Goal: Answer question/provide support: Share knowledge or assist other users

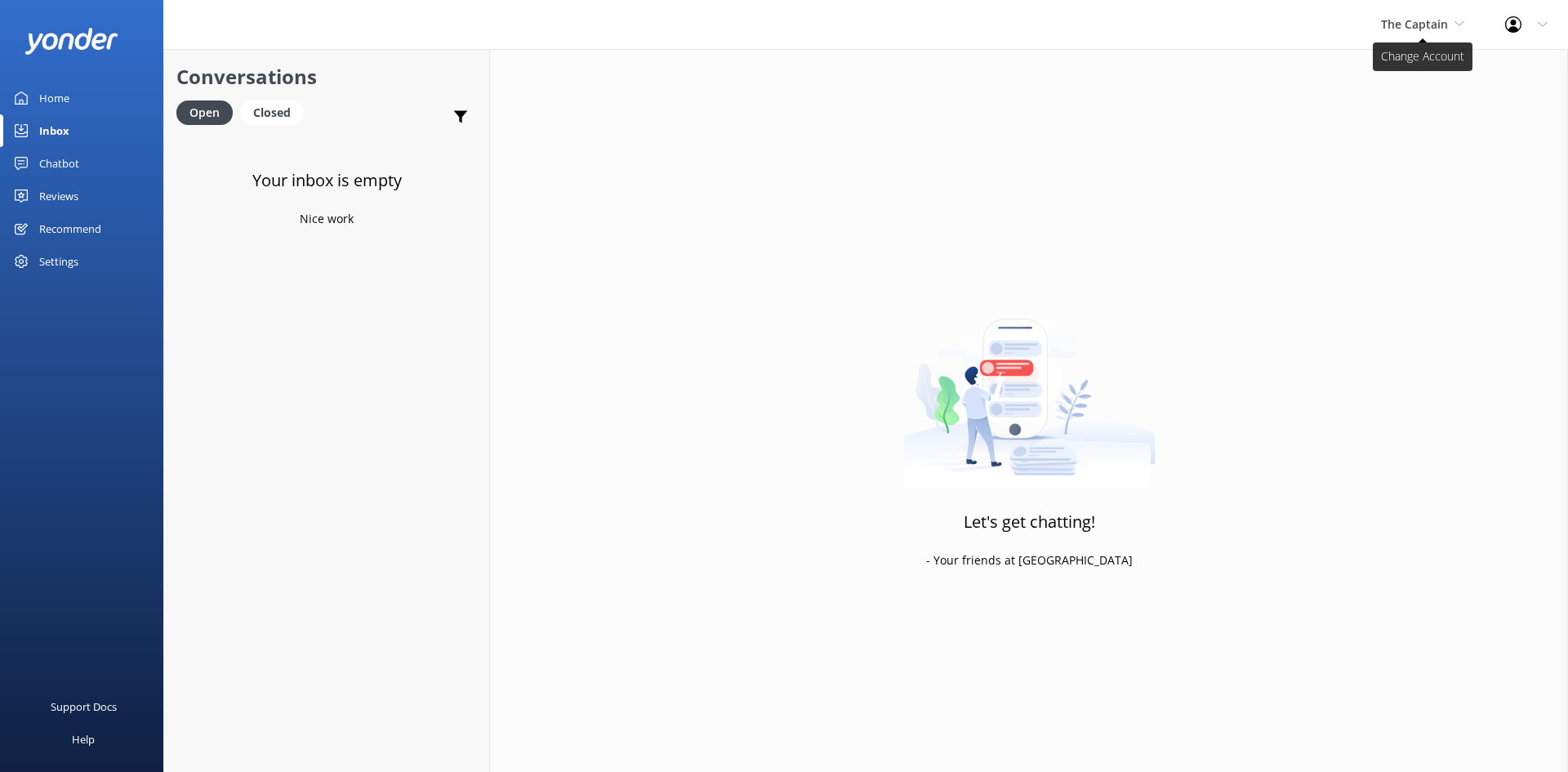
click at [1408, 25] on span "The Captain" at bounding box center [1415, 24] width 67 height 16
click at [1401, 65] on link "De [GEOGRAPHIC_DATA]" at bounding box center [1443, 69] width 164 height 39
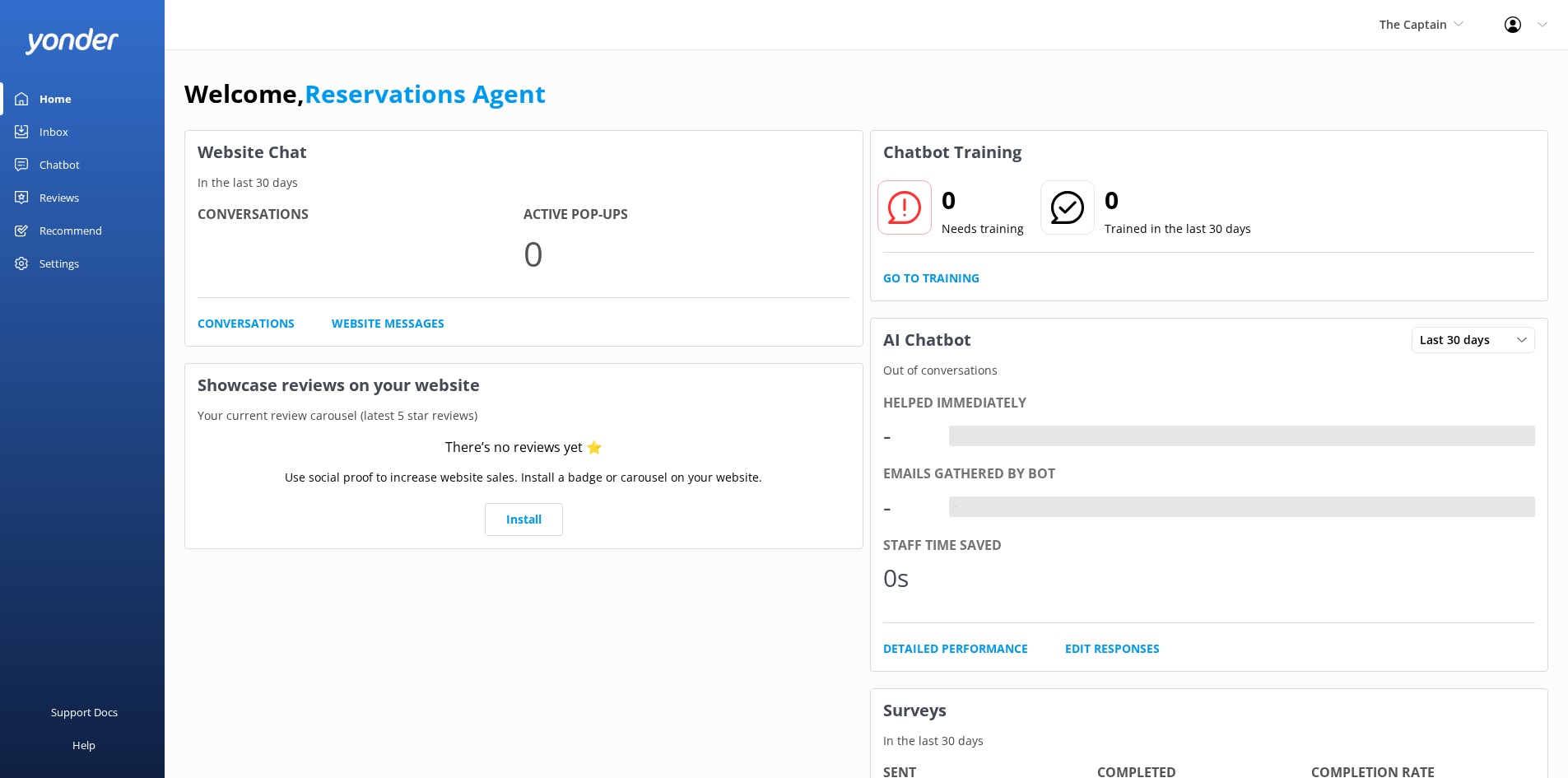
click at [77, 124] on link "Inbox" at bounding box center [82, 132] width 165 height 33
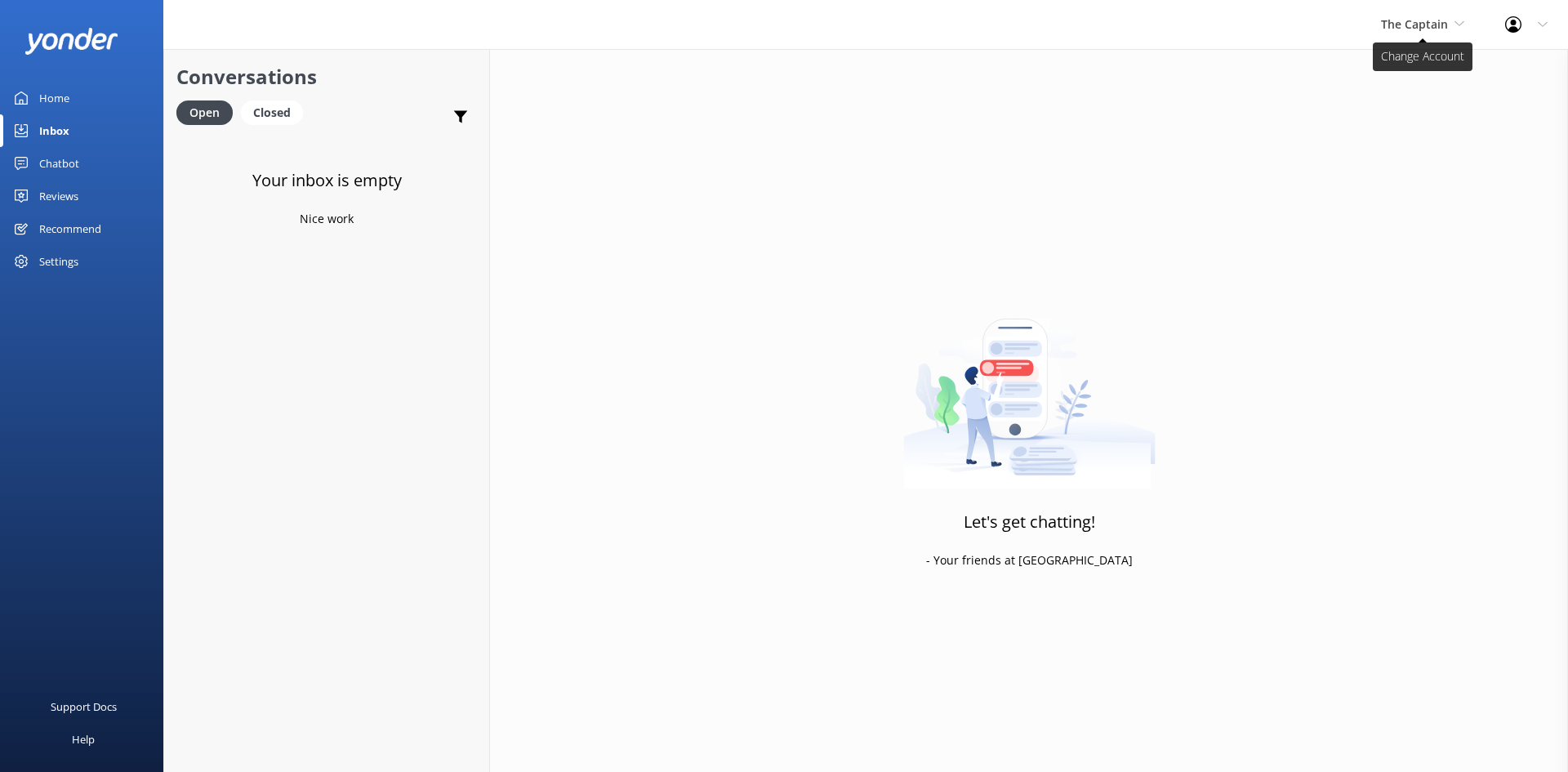
click at [1437, 24] on span "The Captain" at bounding box center [1415, 24] width 67 height 16
click at [1422, 102] on link "Aruba's Activities Expert" at bounding box center [1443, 108] width 164 height 39
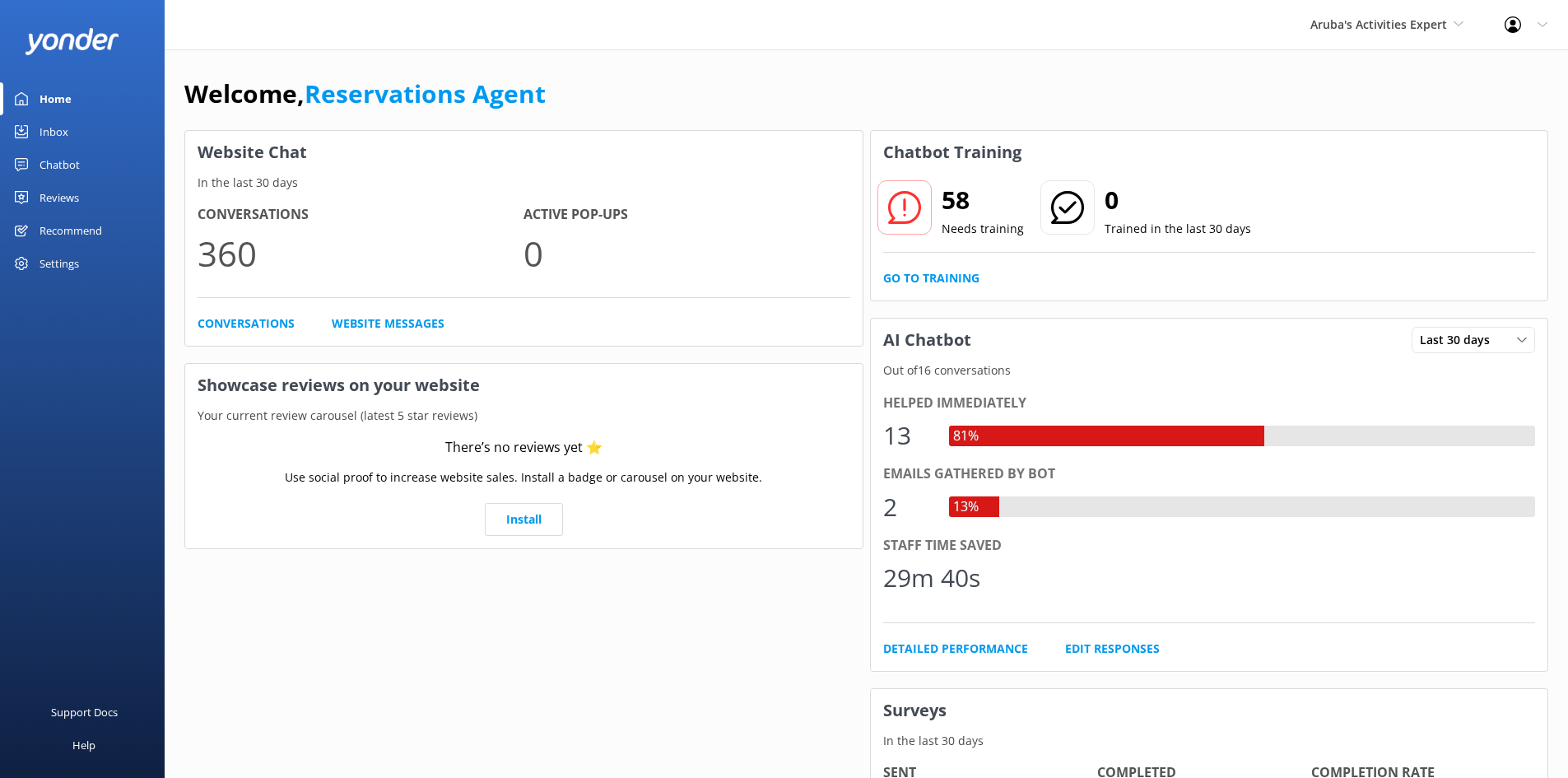
click at [87, 126] on link "Inbox" at bounding box center [82, 132] width 165 height 33
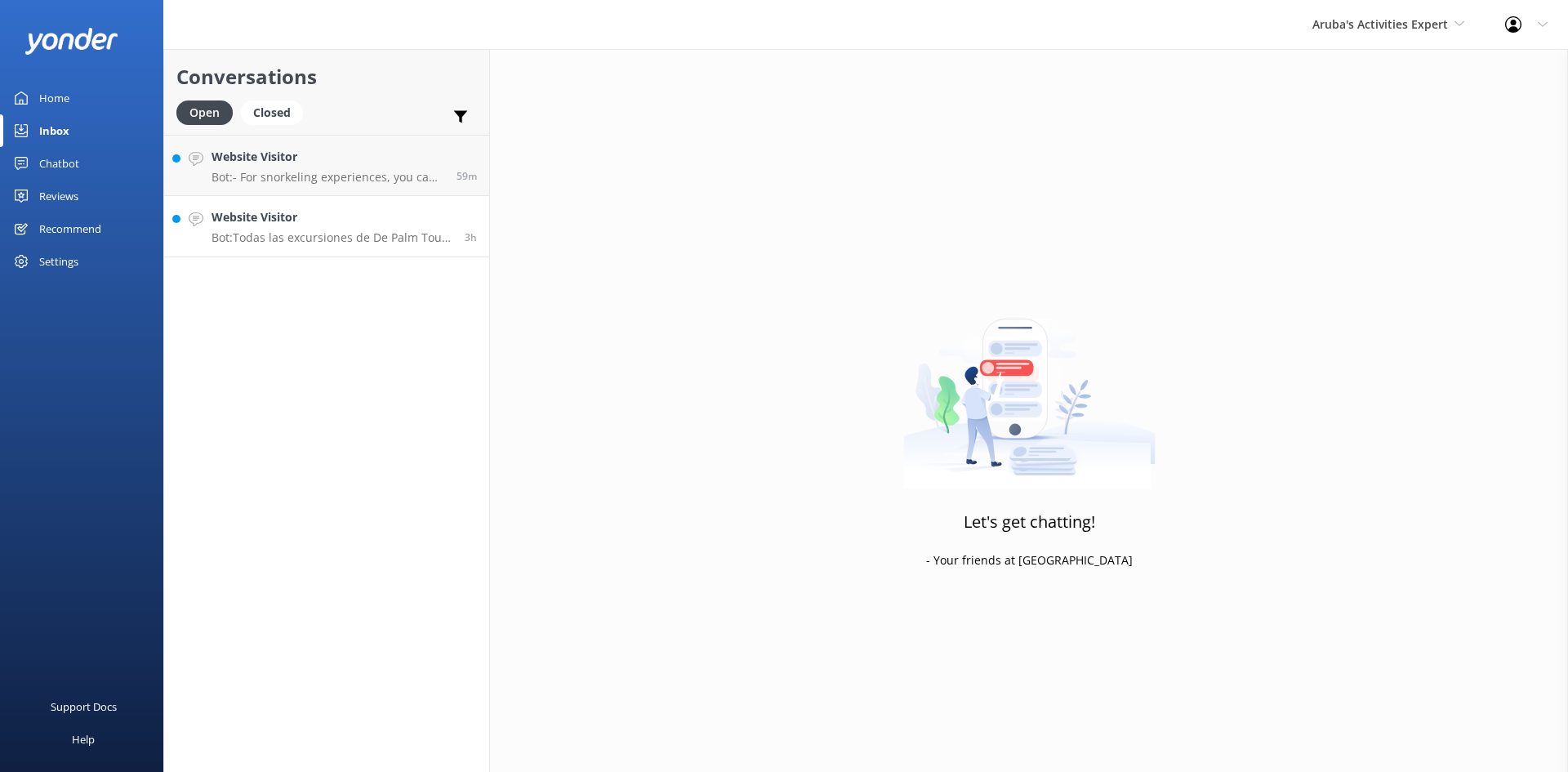
click at [309, 238] on p "Bot: Todas las excursiones de De Palm Tours se pueden reservar a través de nues…" at bounding box center [331, 237] width 241 height 15
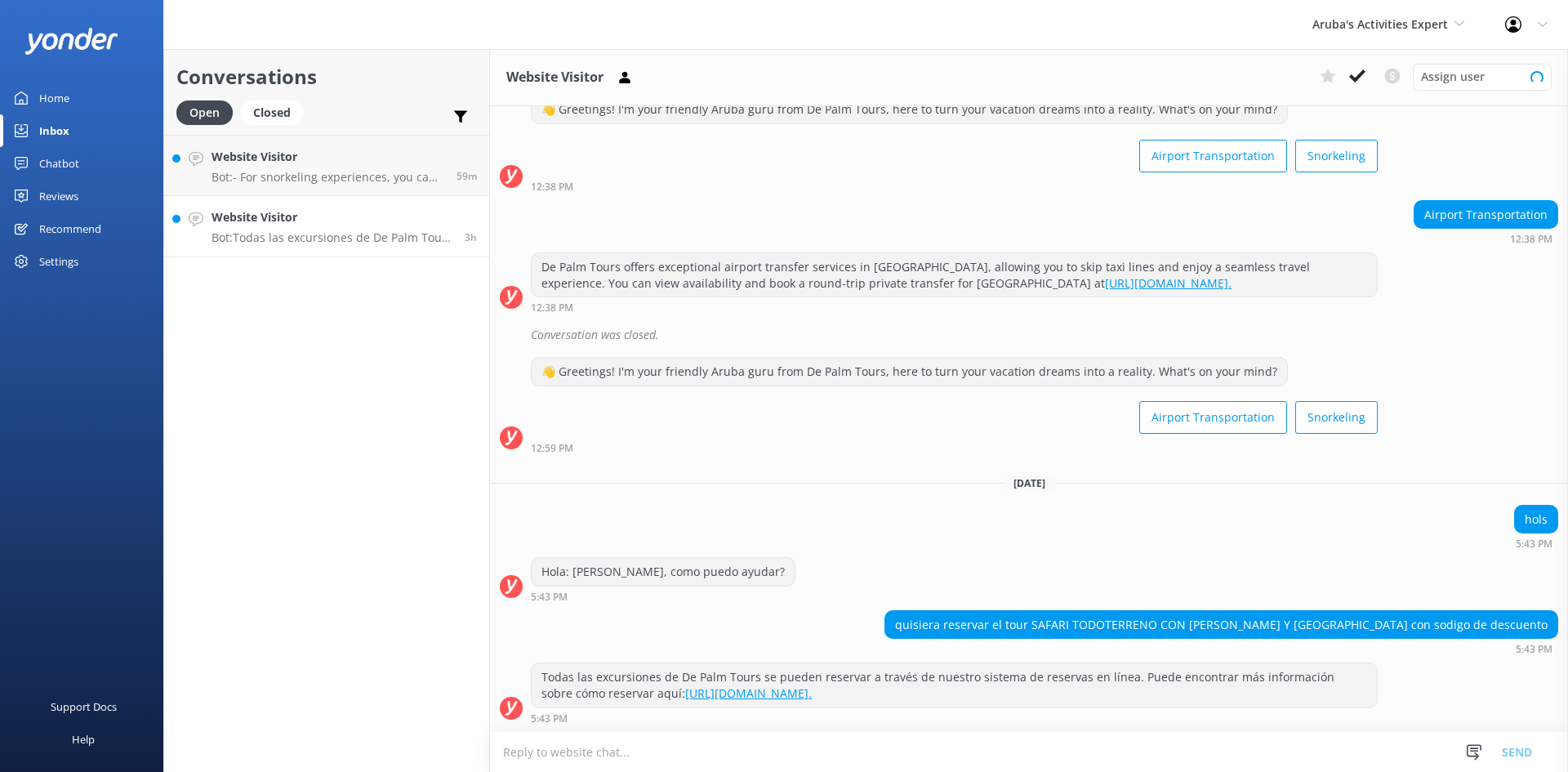
scroll to position [55, 0]
click at [1360, 72] on icon at bounding box center [1358, 76] width 16 height 16
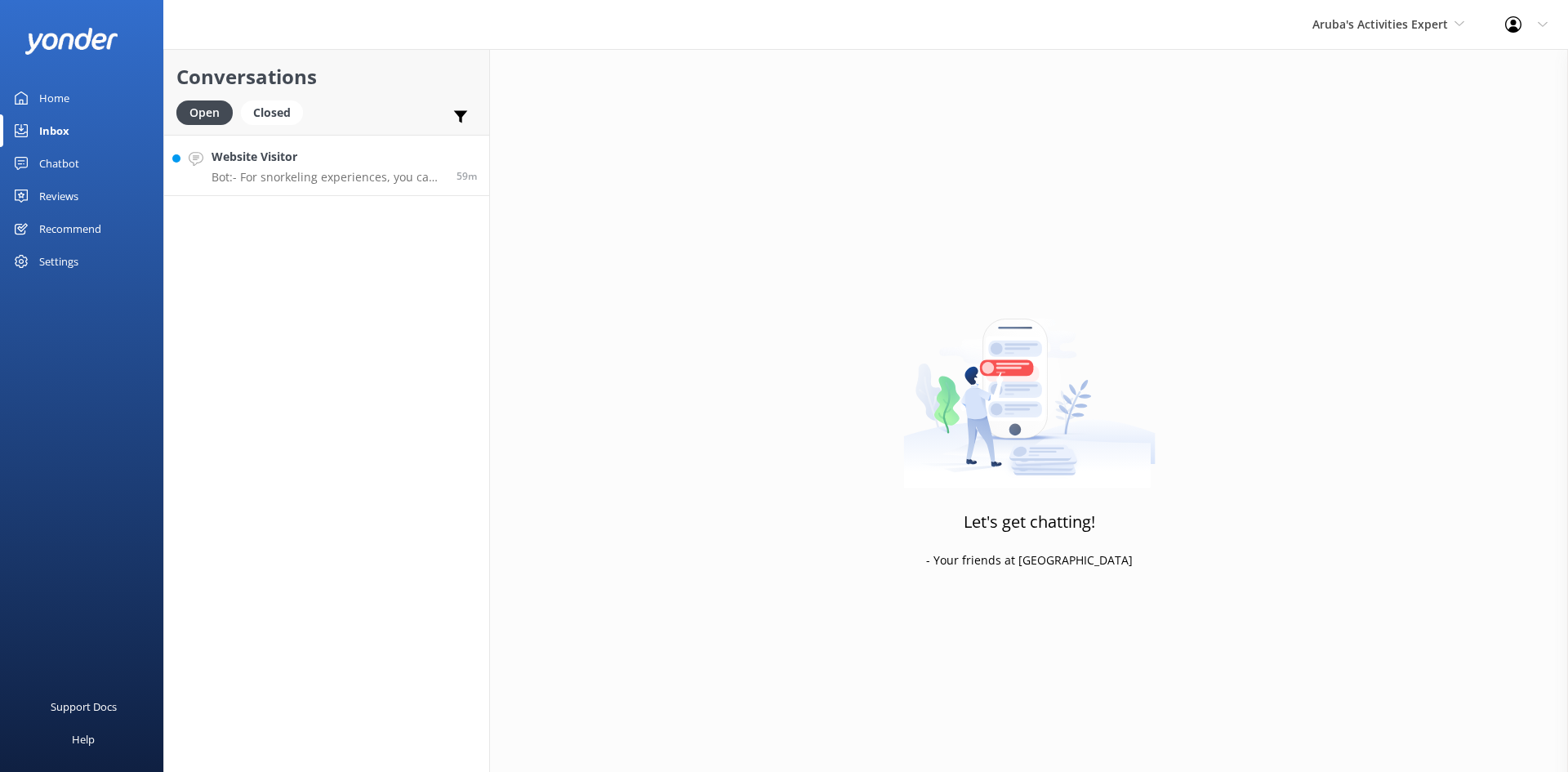
click at [331, 170] on p "Bot: - For snorkeling experiences, you can join the Palm Pleasure catamaran tou…" at bounding box center [327, 178] width 232 height 15
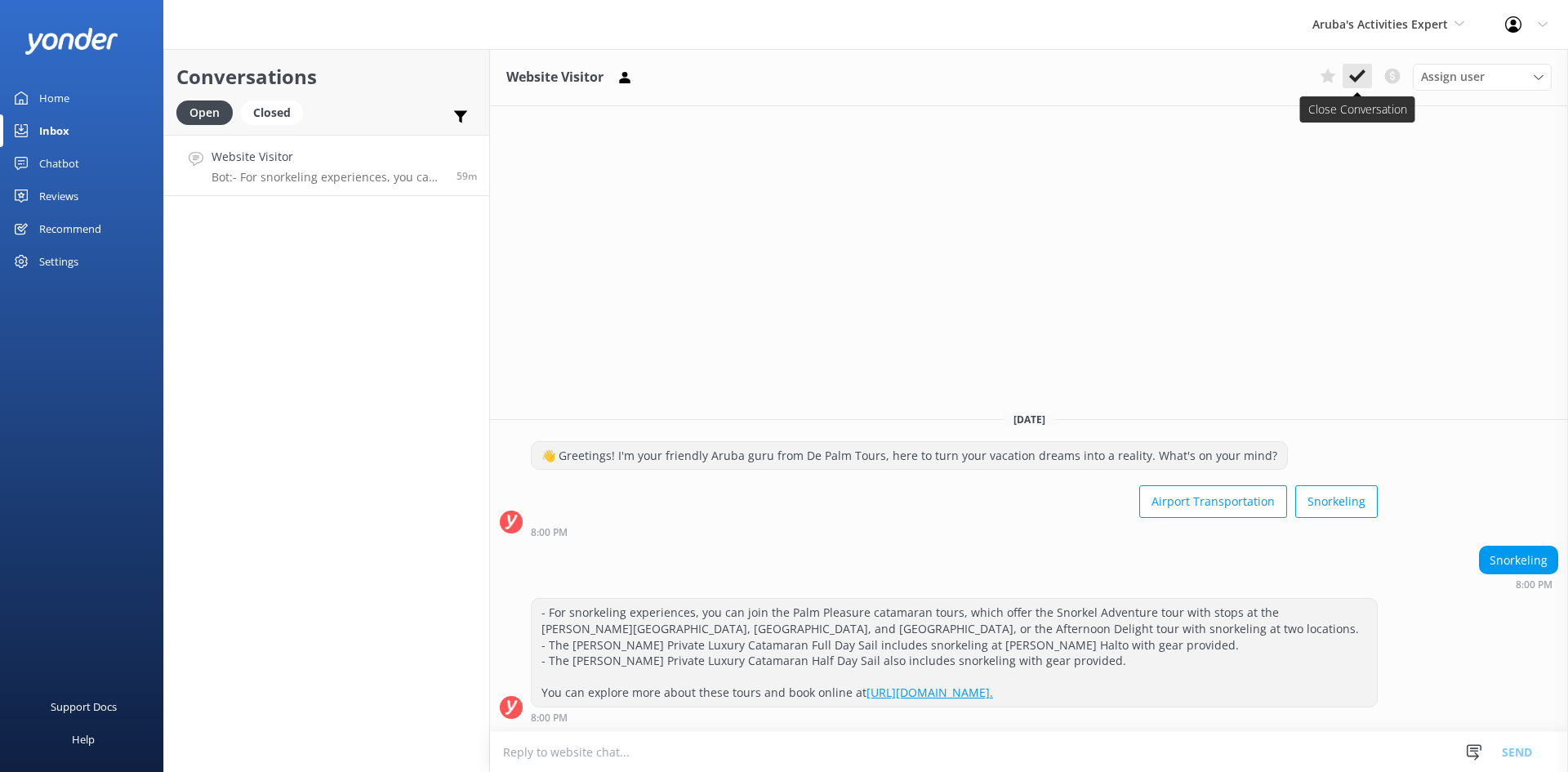
click at [1353, 74] on icon at bounding box center [1358, 76] width 16 height 16
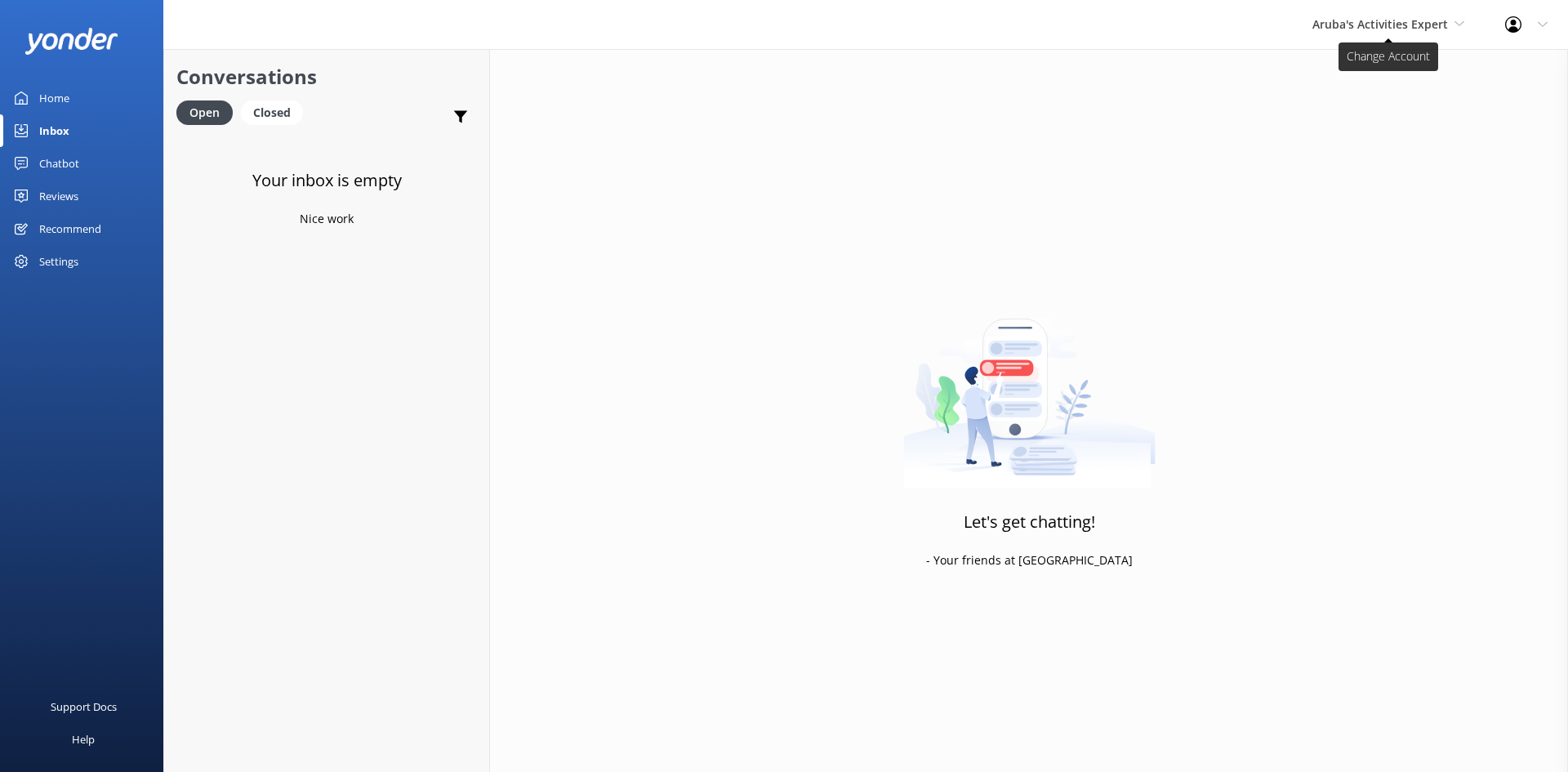
click at [1357, 21] on span "Aruba's Activities Expert" at bounding box center [1381, 24] width 136 height 16
click at [1349, 147] on link "The Captain" at bounding box center [1374, 147] width 164 height 39
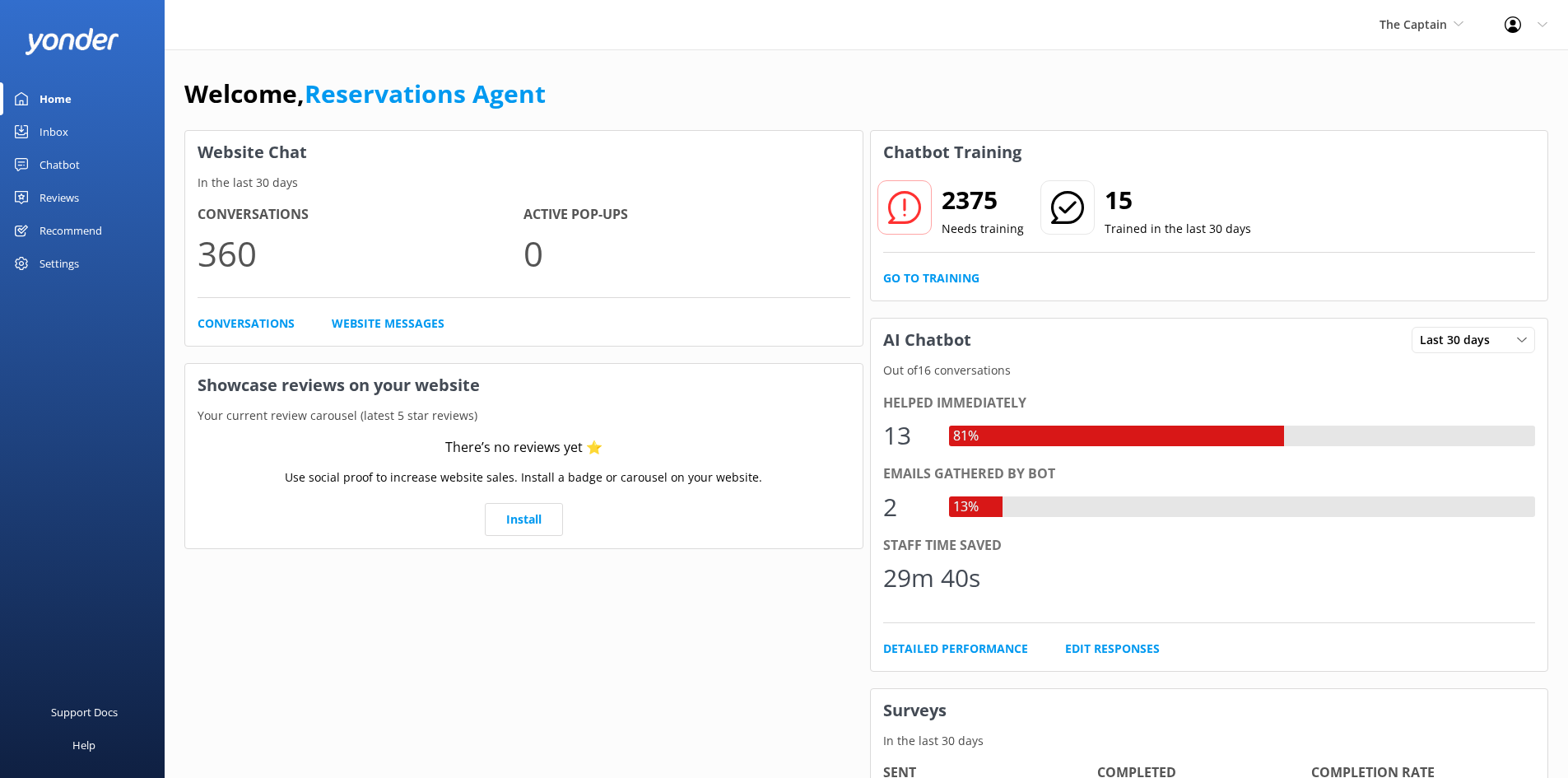
click at [61, 125] on div "Inbox" at bounding box center [54, 132] width 29 height 33
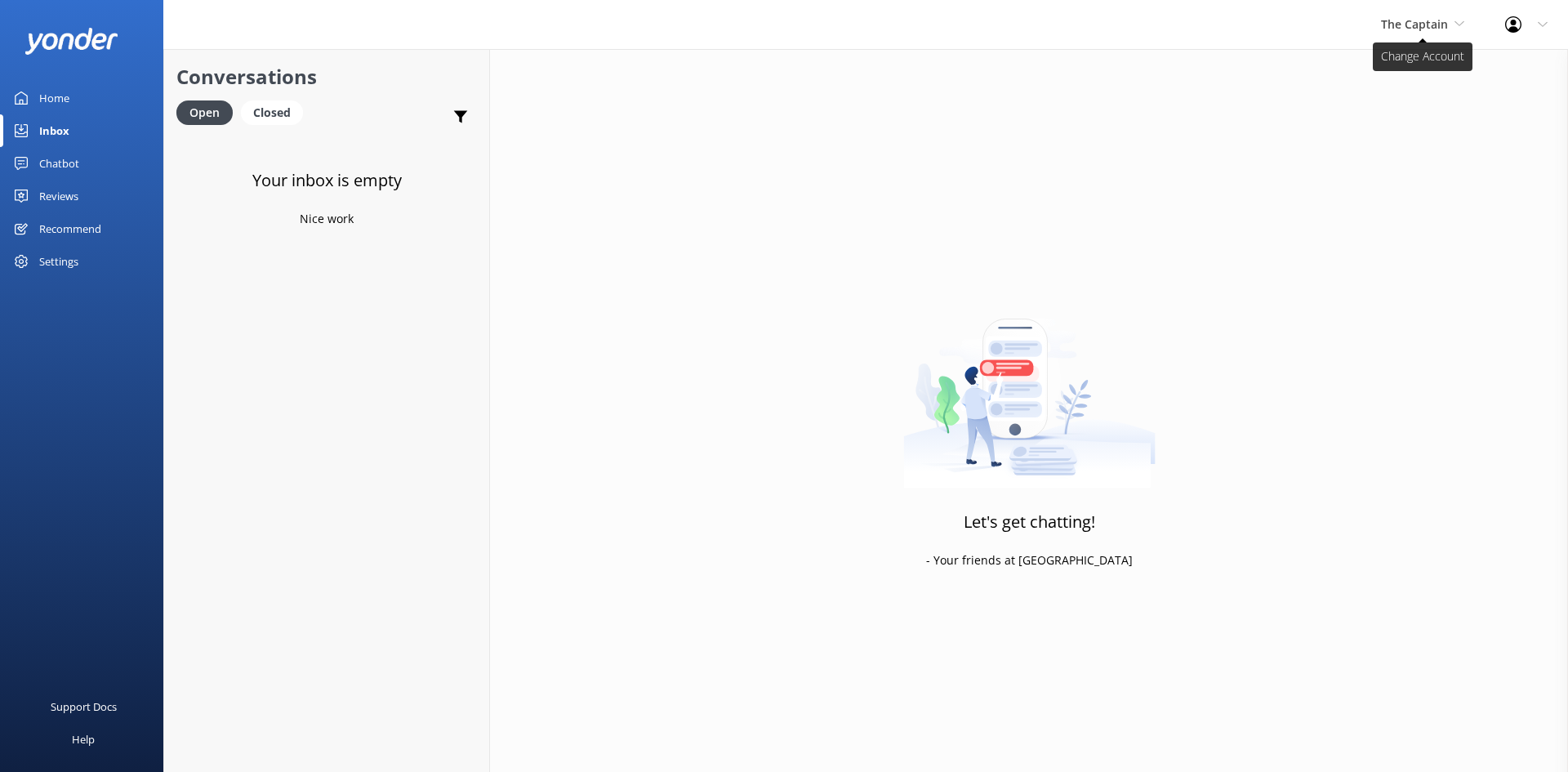
click at [1453, 22] on span "The Captain" at bounding box center [1423, 25] width 83 height 18
click at [1408, 109] on link "Aruba's Activities Expert" at bounding box center [1443, 108] width 164 height 39
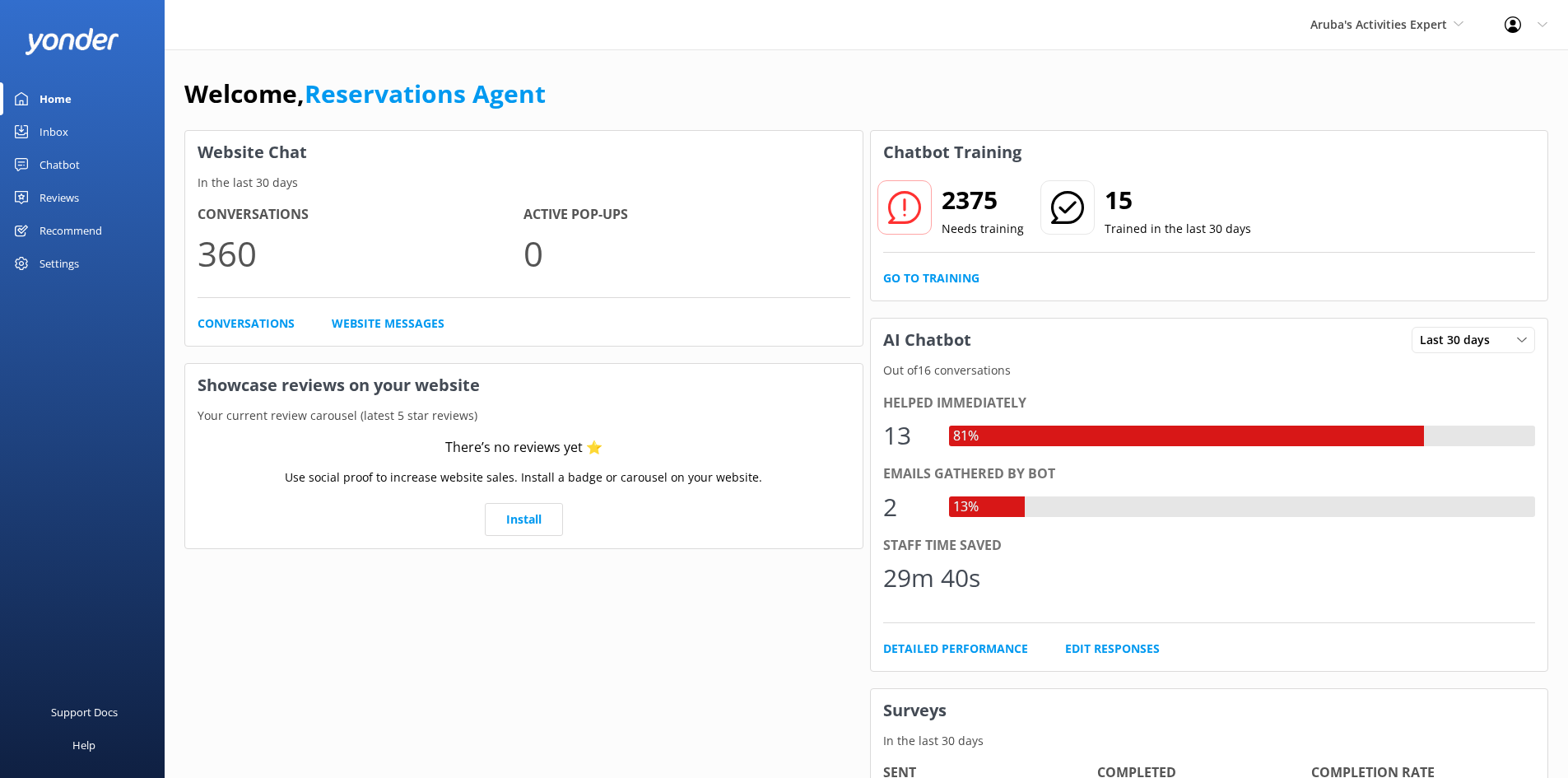
click at [67, 130] on div "Inbox" at bounding box center [54, 132] width 29 height 33
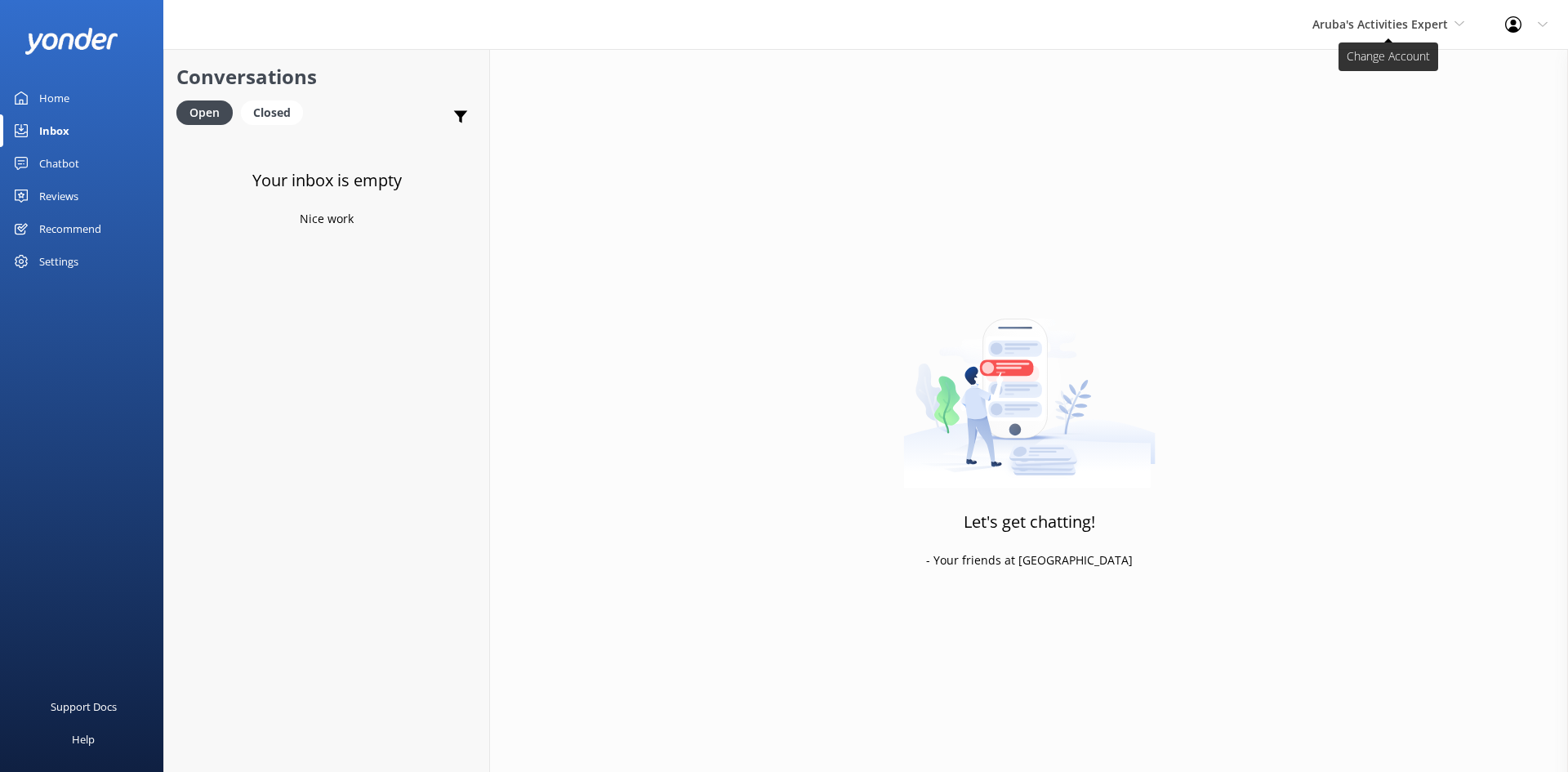
click at [1416, 27] on span "Aruba's Activities Expert" at bounding box center [1381, 24] width 136 height 16
click at [1381, 67] on link "De [GEOGRAPHIC_DATA]" at bounding box center [1374, 69] width 164 height 39
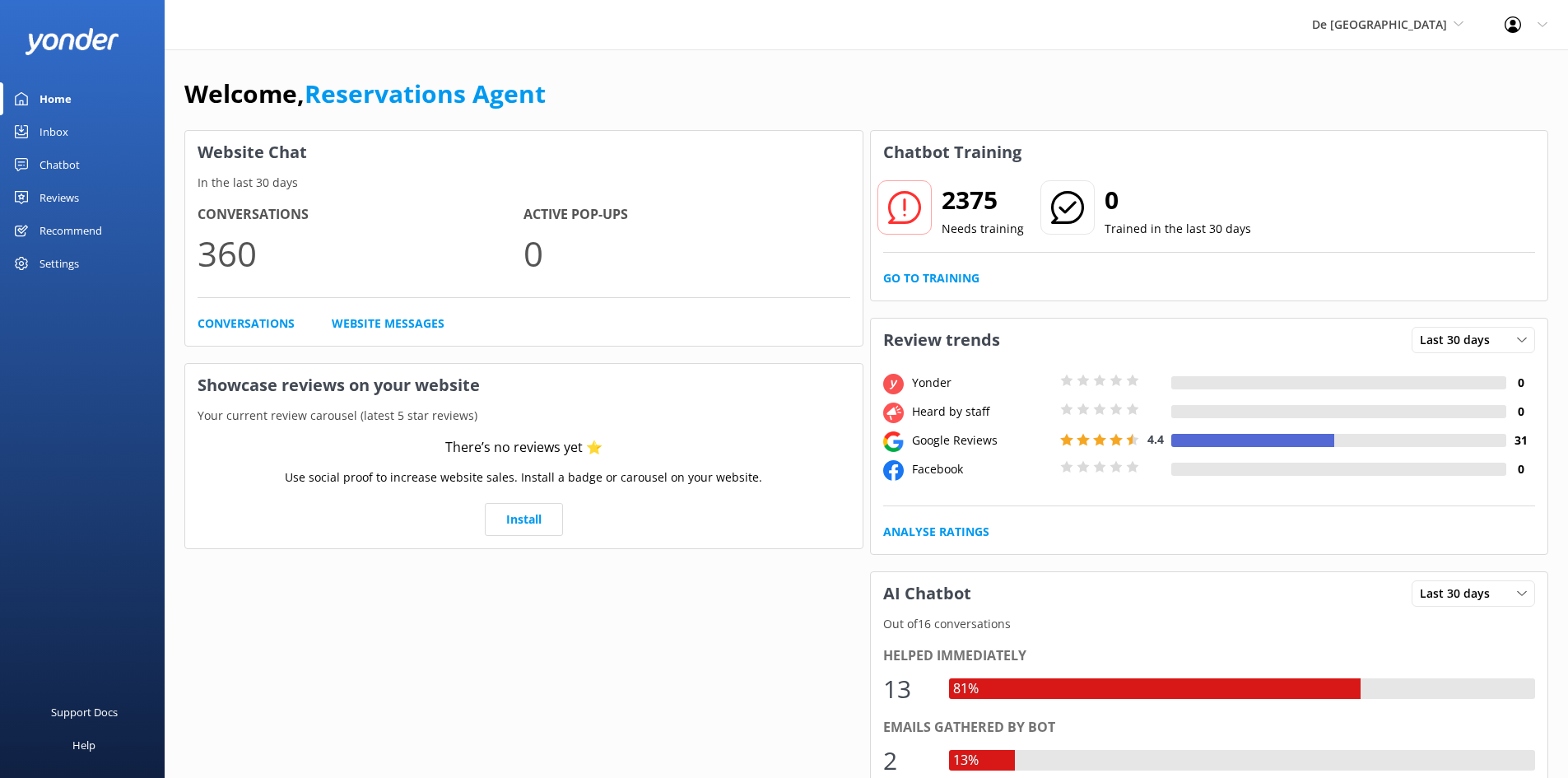
click at [64, 130] on div "Inbox" at bounding box center [54, 132] width 29 height 33
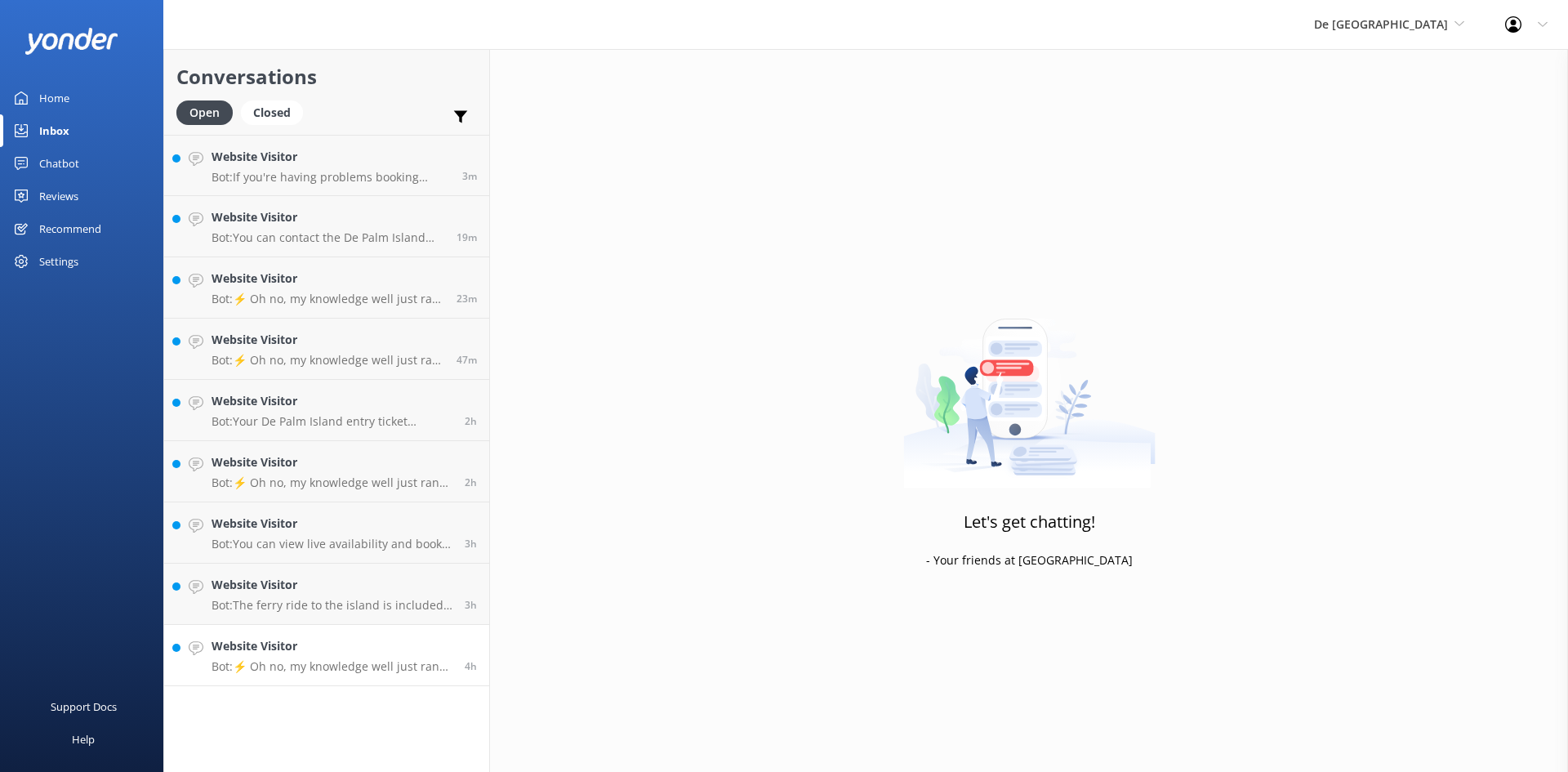
click at [332, 643] on h4 "Website Visitor" at bounding box center [331, 646] width 241 height 18
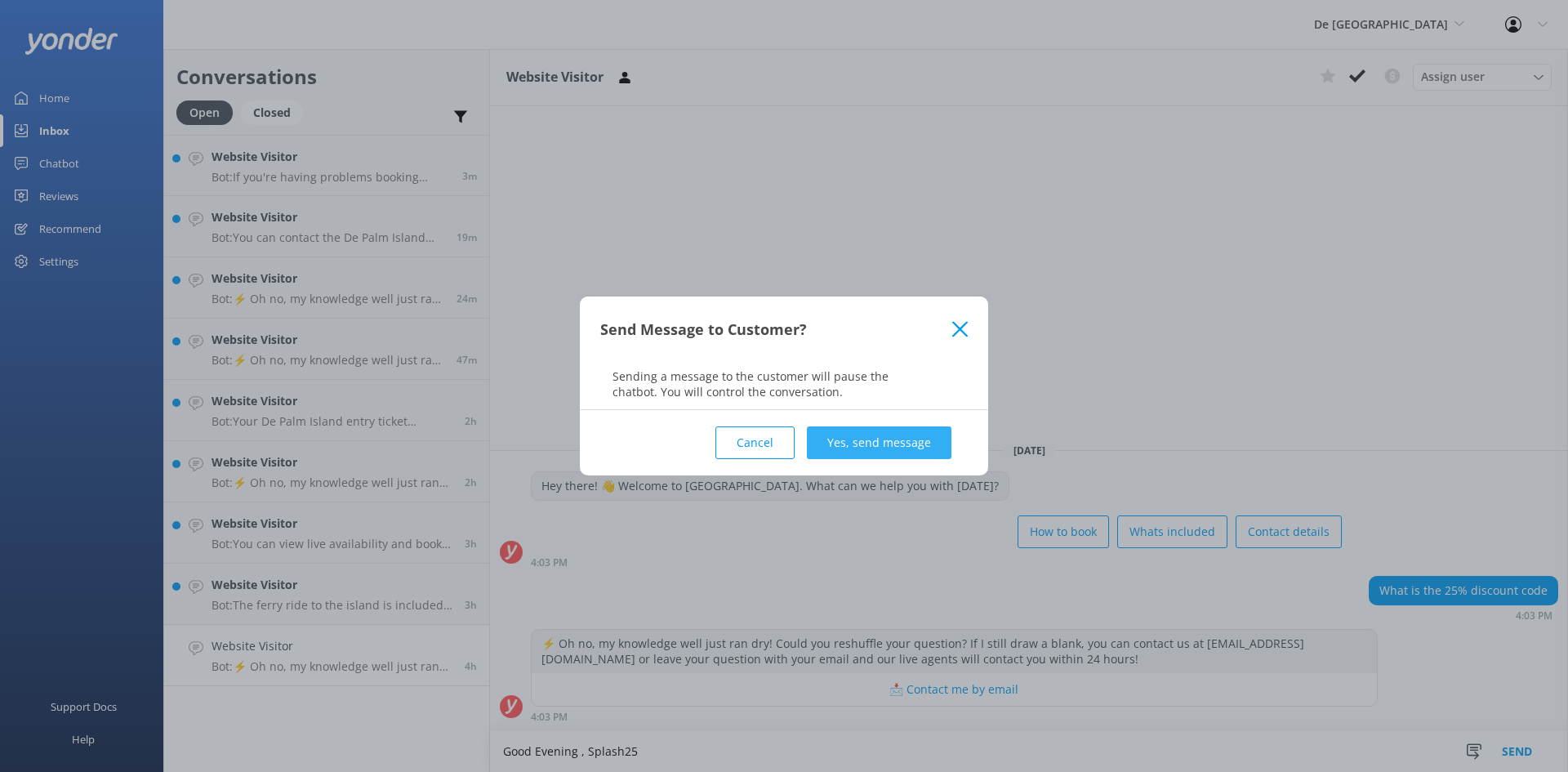
type textarea "Good Evening , Splash25"
click at [863, 446] on button "Yes, send message" at bounding box center [879, 443] width 145 height 33
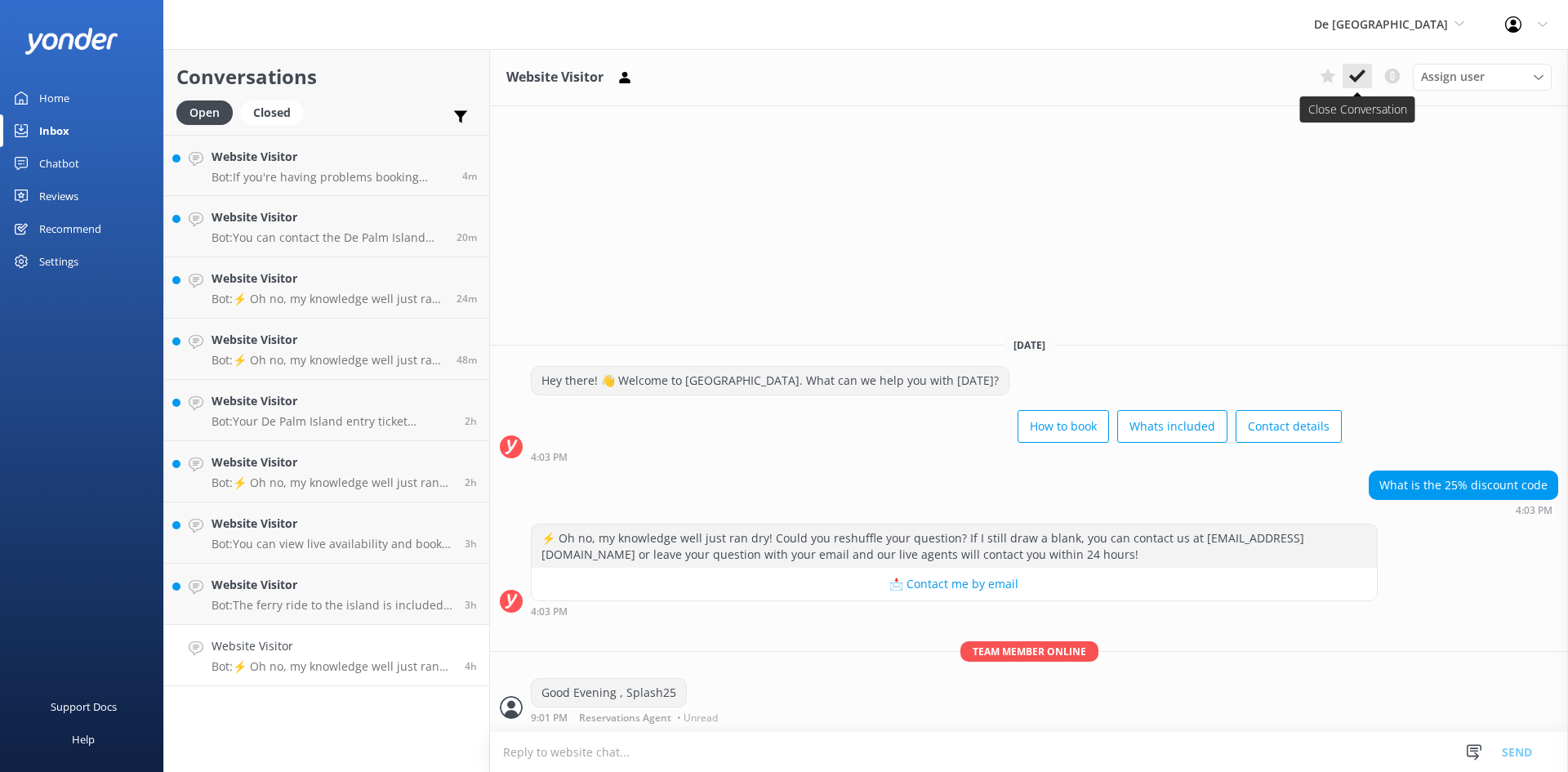
click at [1362, 72] on use at bounding box center [1358, 76] width 16 height 13
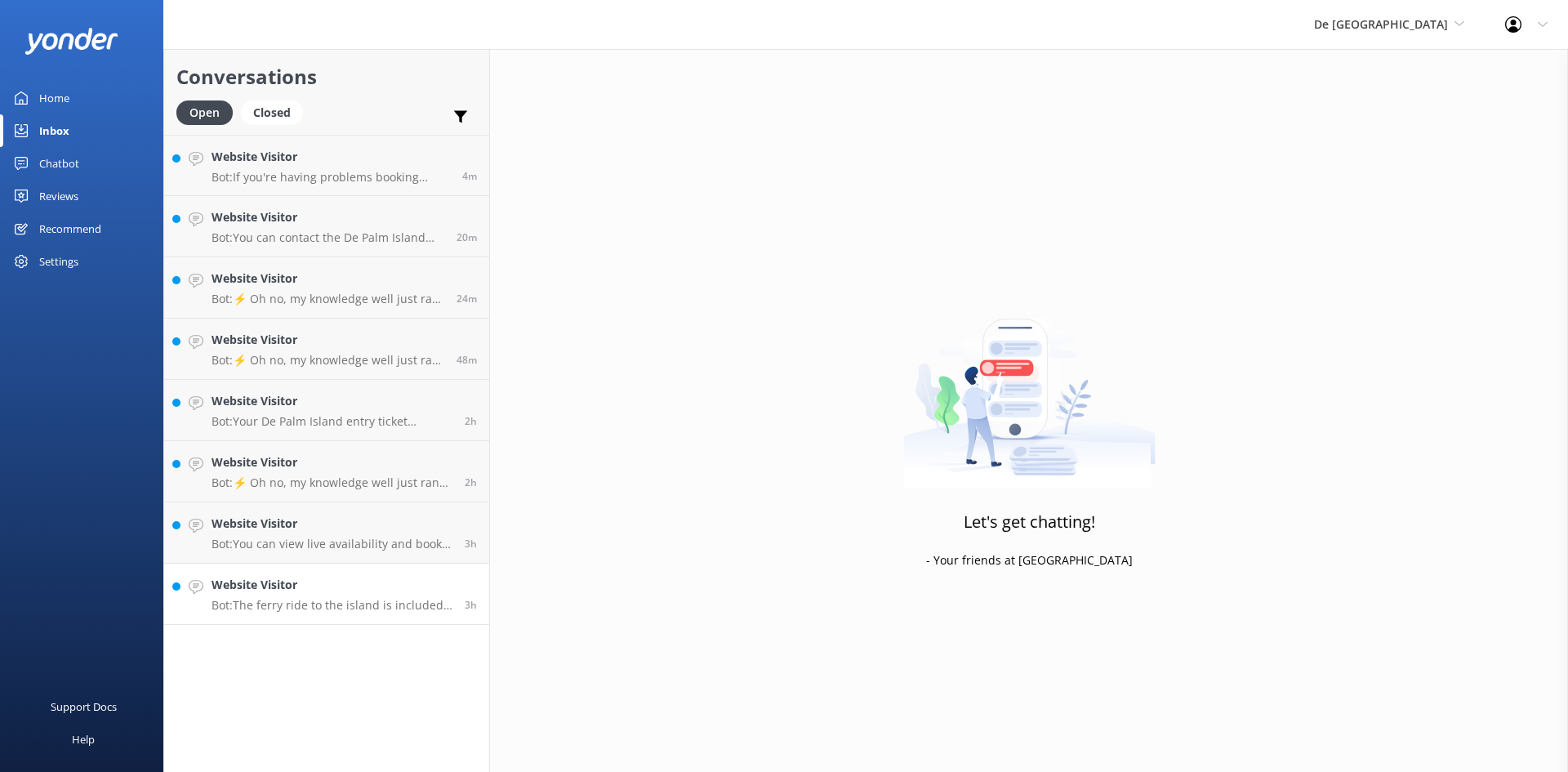
click at [327, 587] on h4 "Website Visitor" at bounding box center [331, 585] width 241 height 18
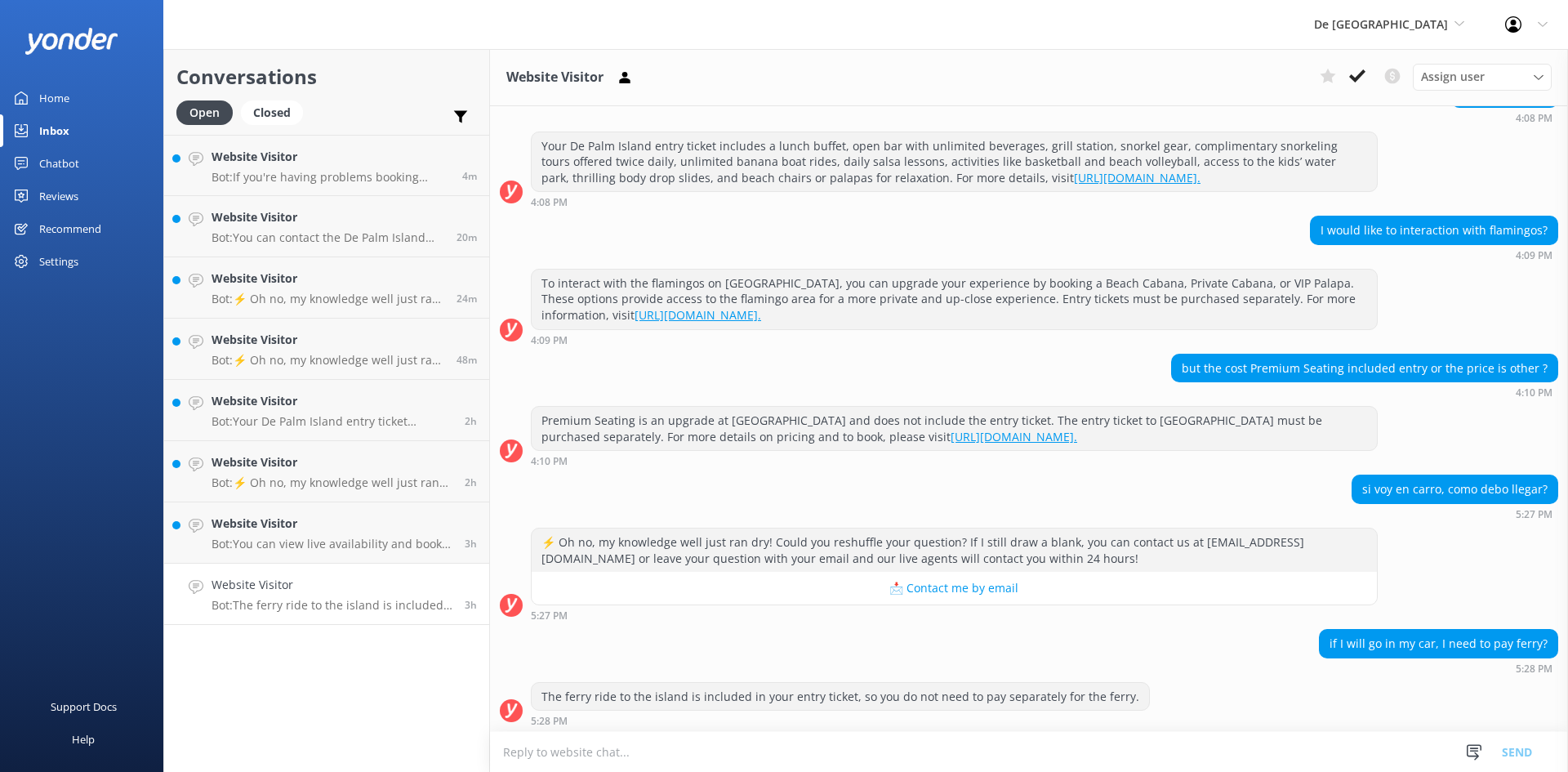
scroll to position [526, 0]
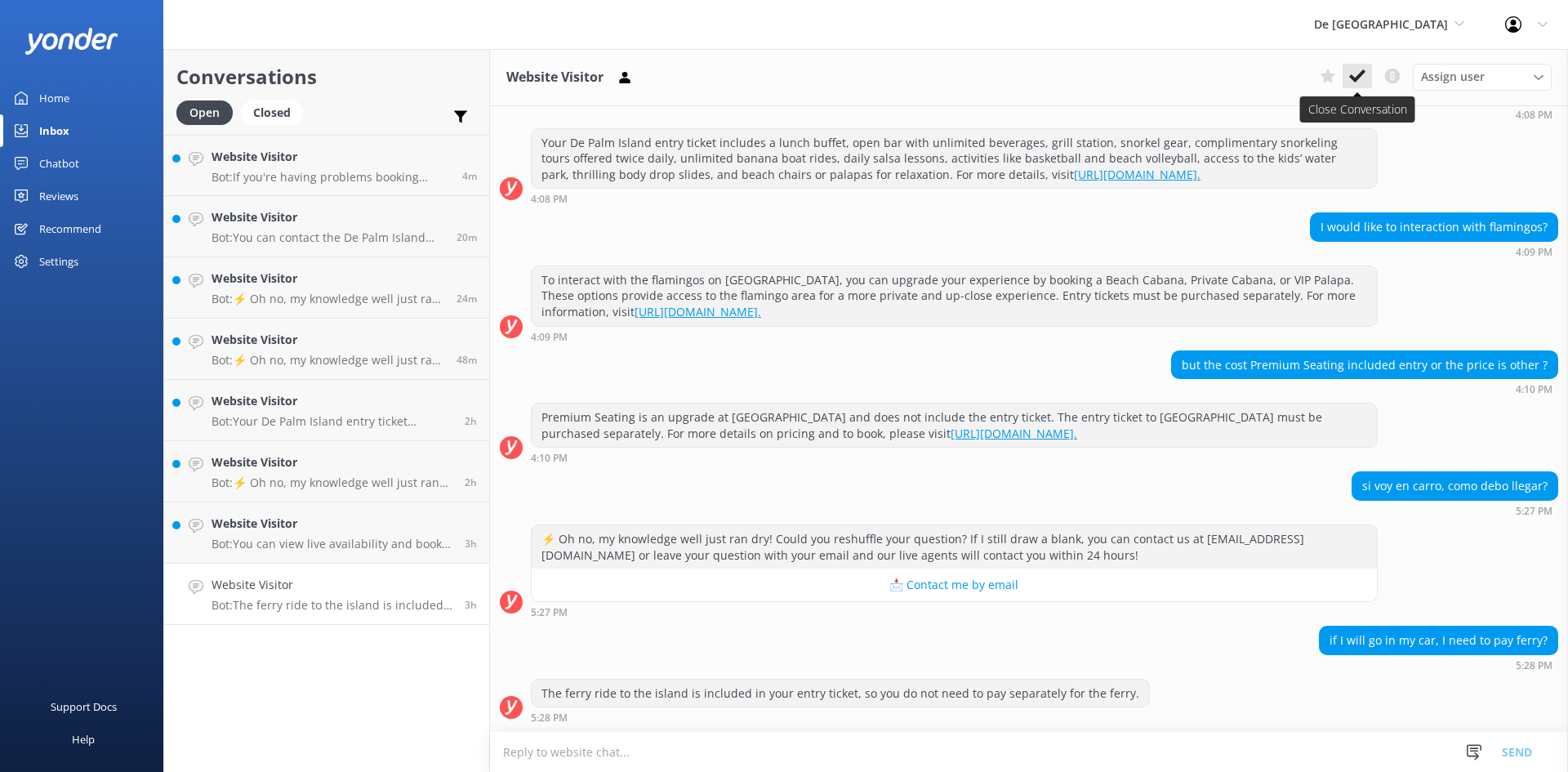
click at [1363, 74] on use at bounding box center [1358, 76] width 16 height 13
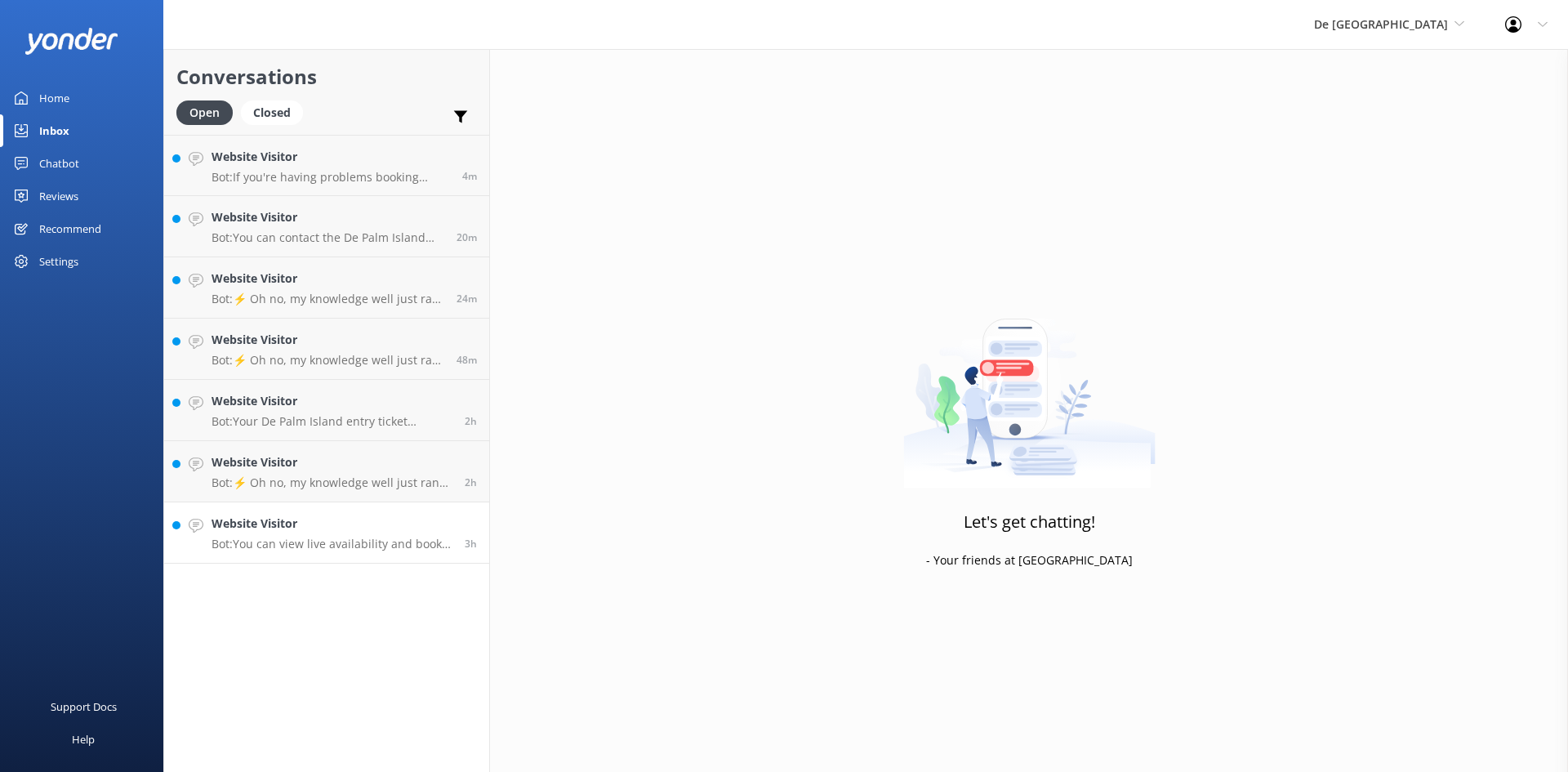
click at [388, 531] on h4 "Website Visitor" at bounding box center [331, 524] width 241 height 18
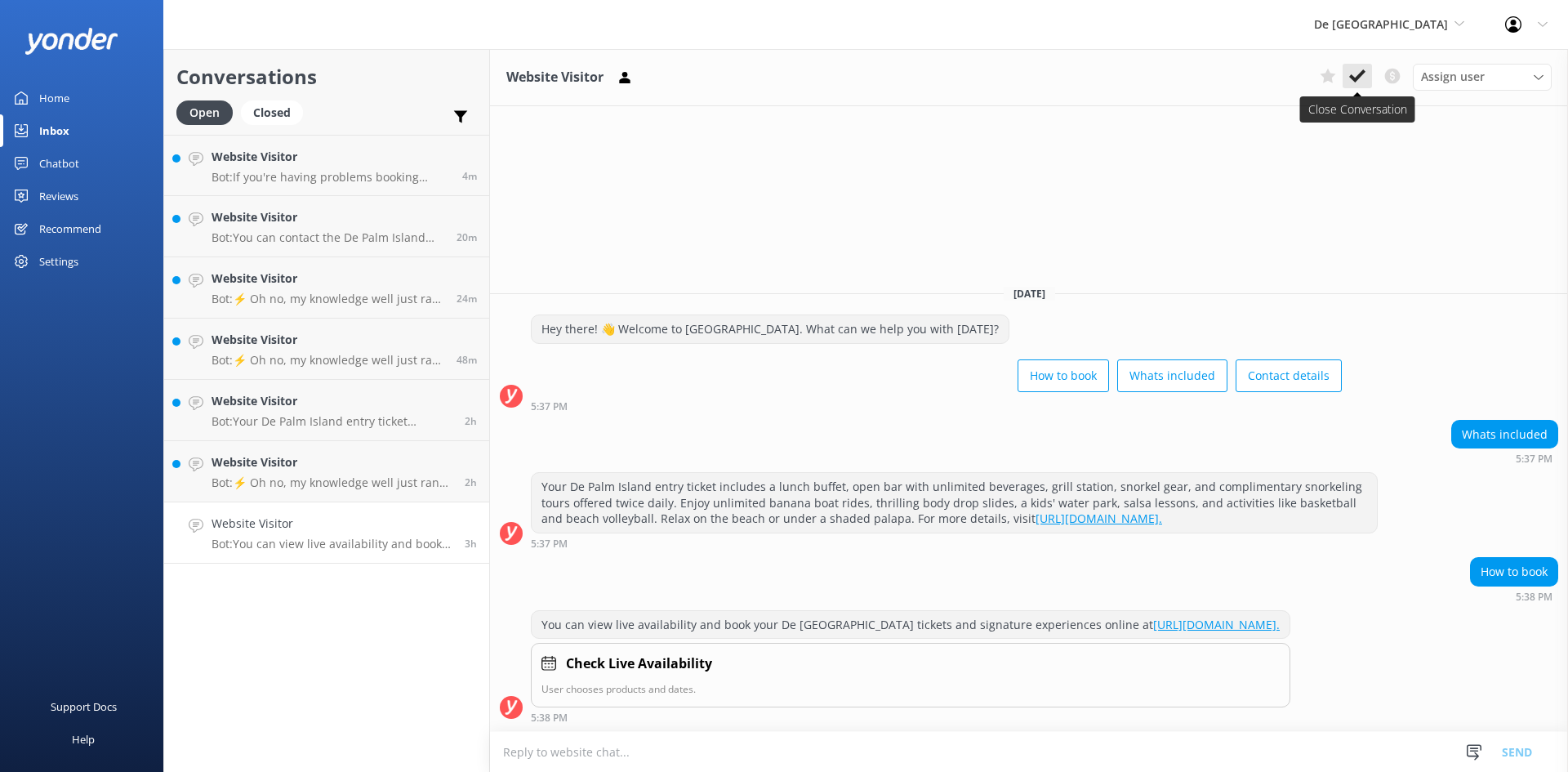
click at [1359, 74] on icon at bounding box center [1358, 76] width 16 height 16
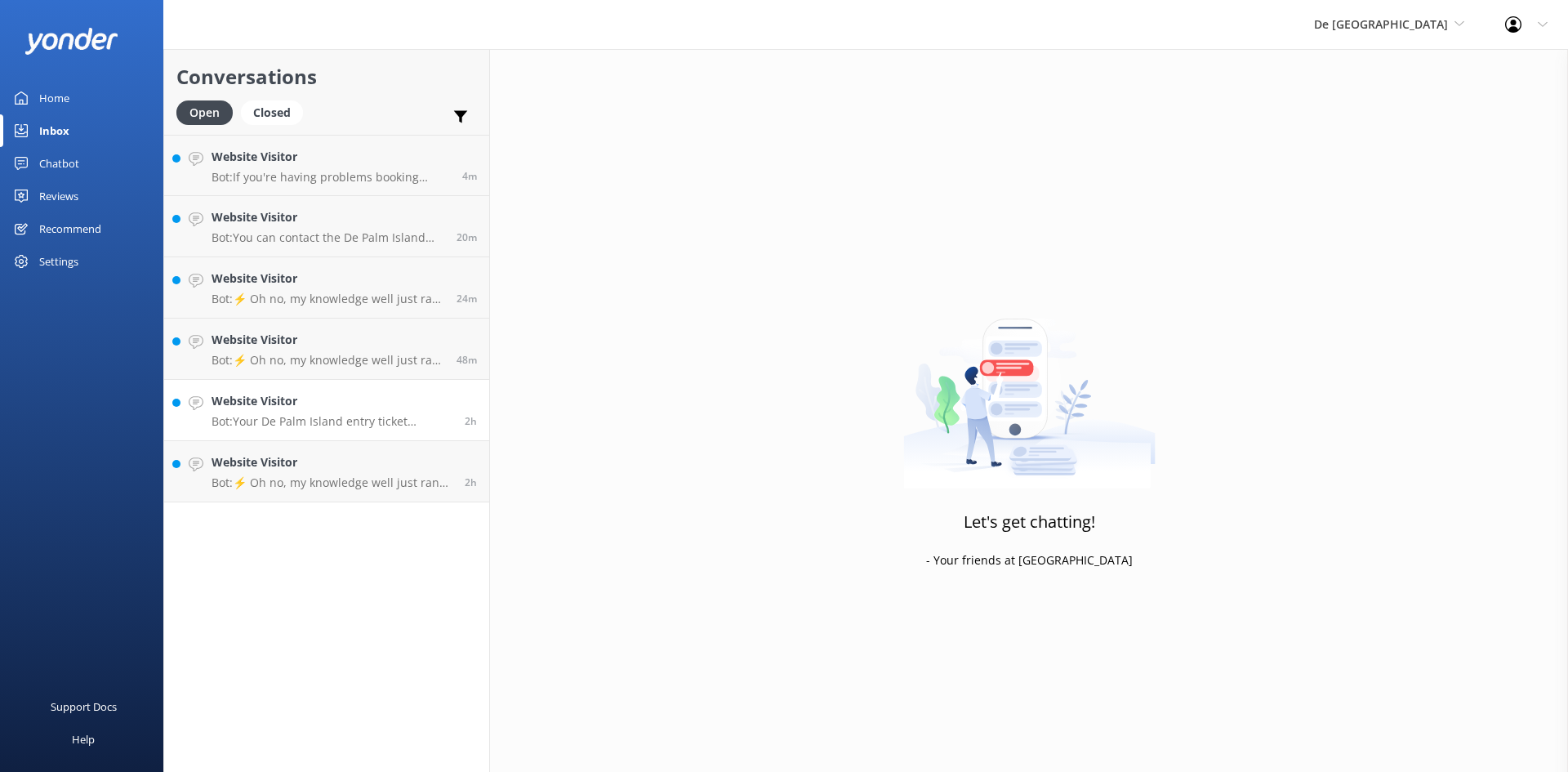
click at [309, 413] on div "Website Visitor Bot: Your De Palm Island entry ticket includes a lunch buffet, …" at bounding box center [331, 410] width 241 height 36
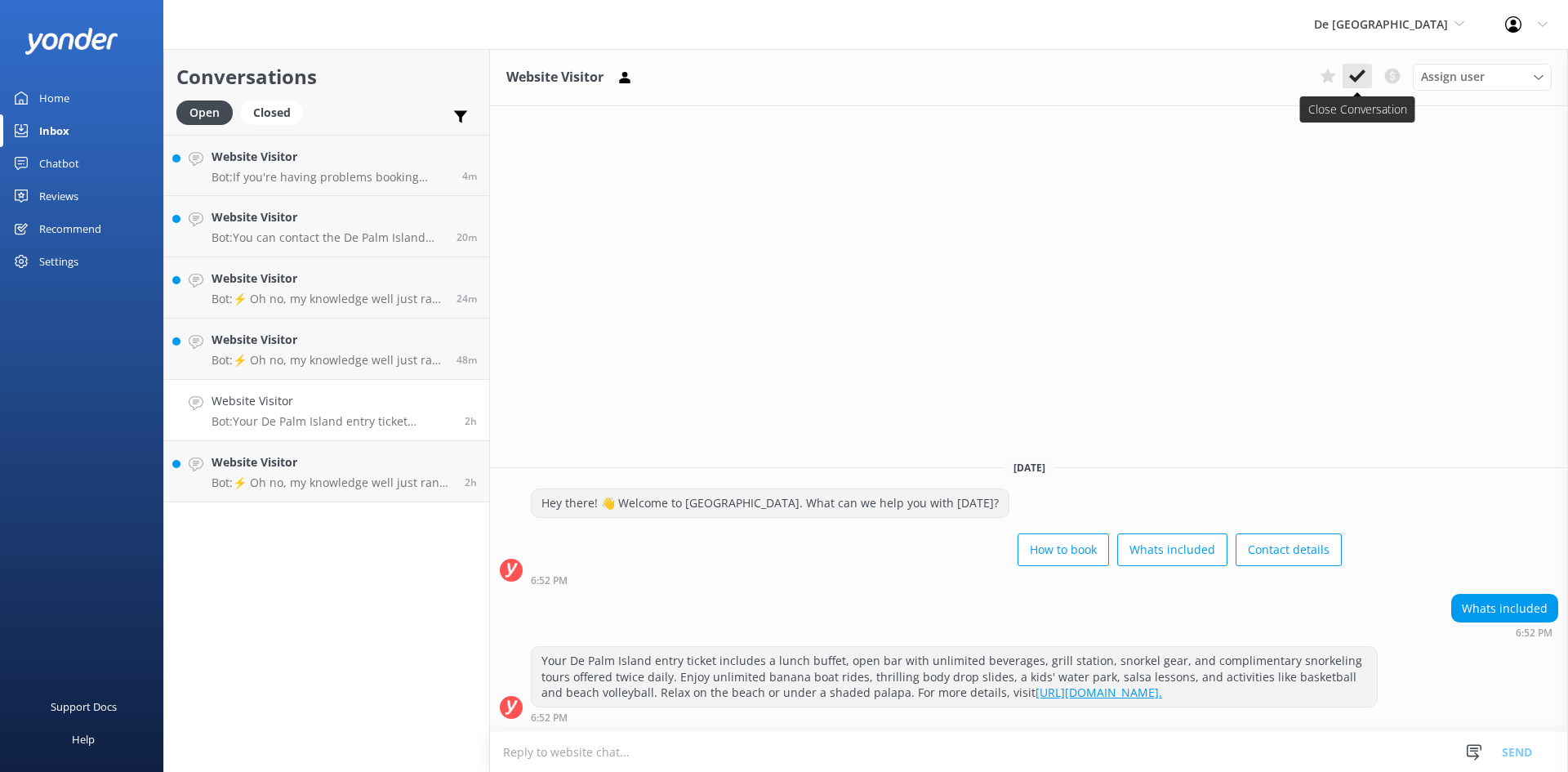
click at [1358, 75] on use at bounding box center [1358, 76] width 16 height 13
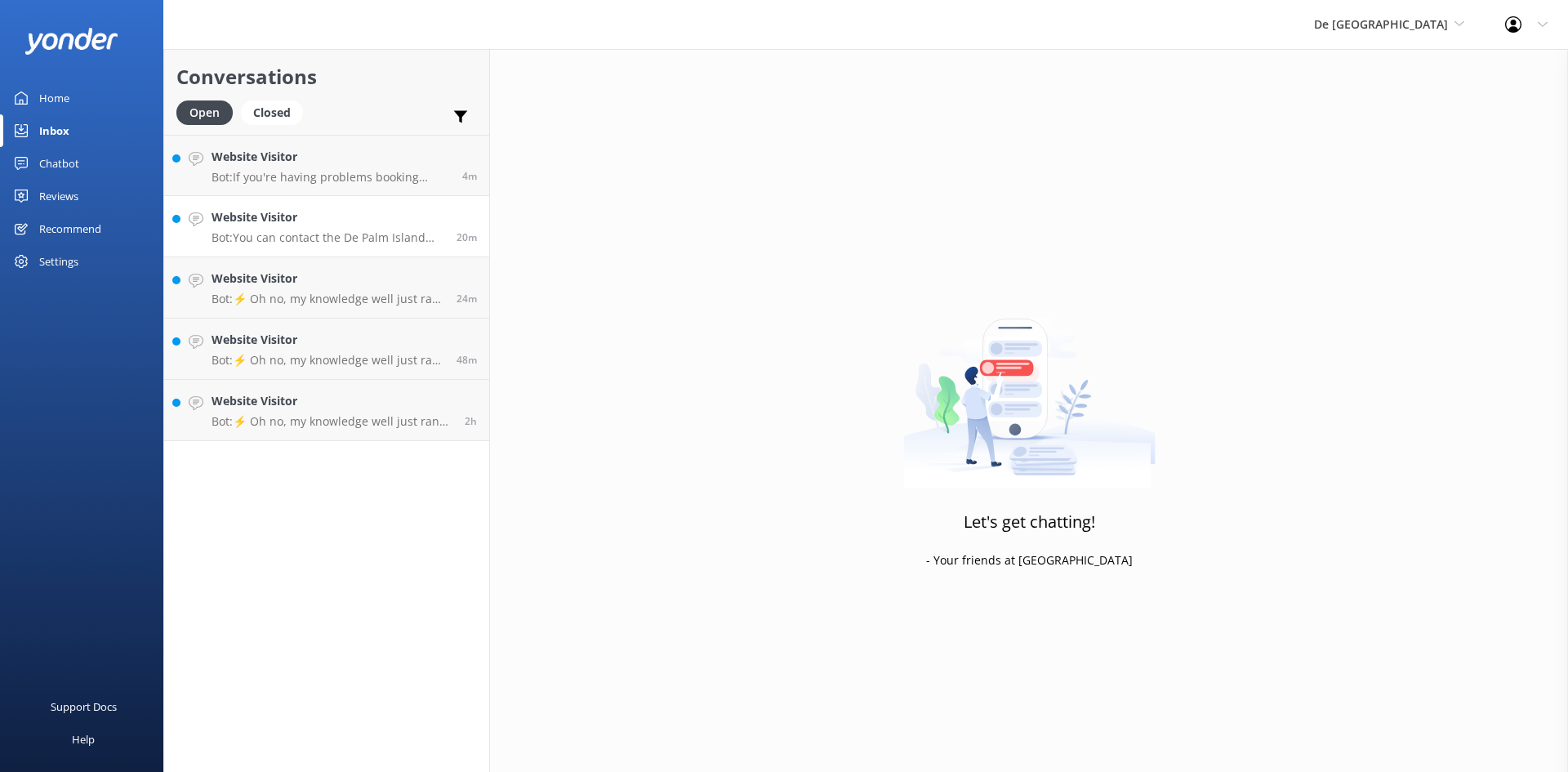
click at [333, 237] on p "Bot: You can contact the De Palm Island team at [EMAIL_ADDRESS][DOMAIN_NAME]." at bounding box center [327, 237] width 232 height 15
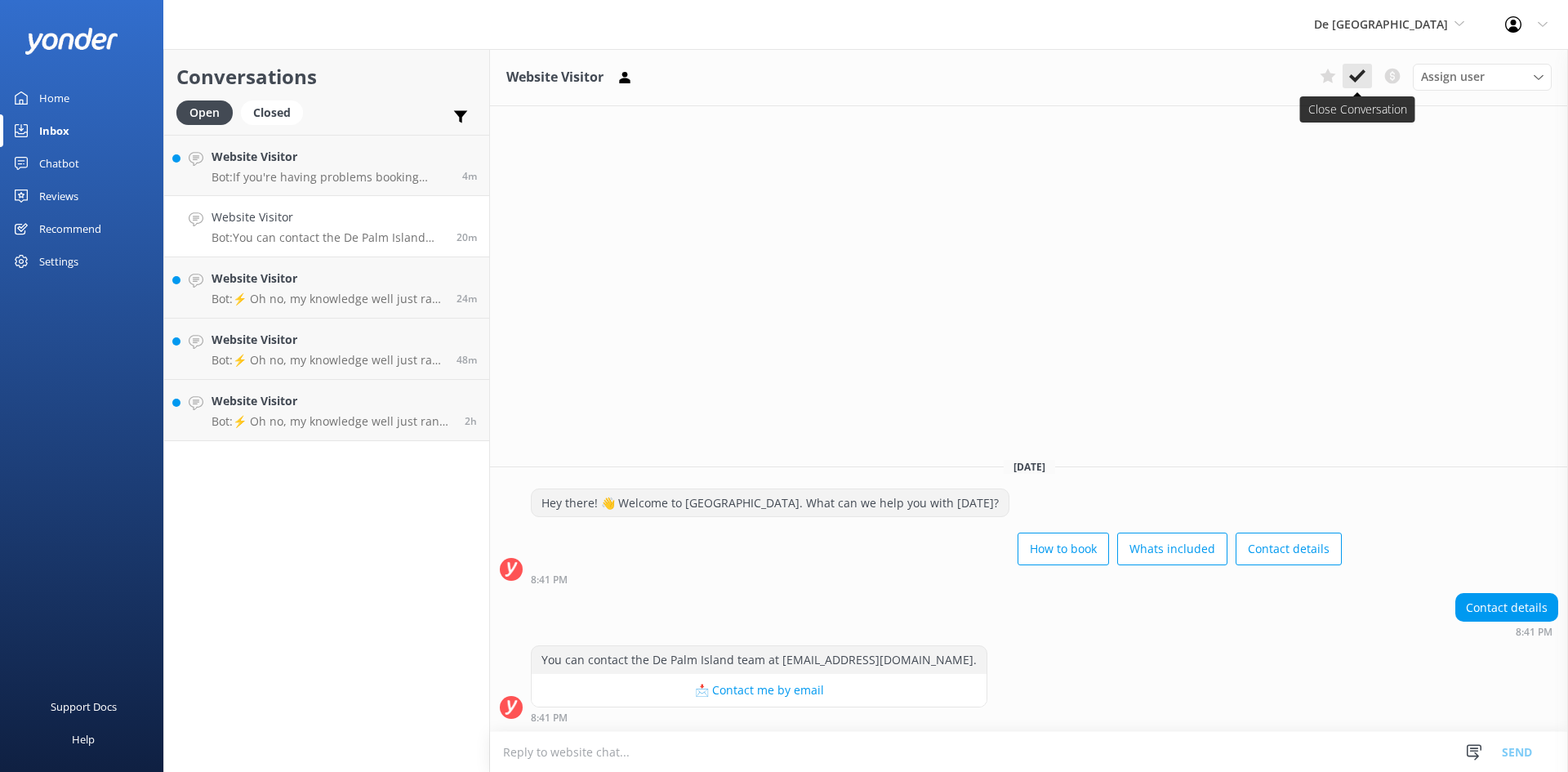
click at [1360, 76] on use at bounding box center [1358, 76] width 16 height 13
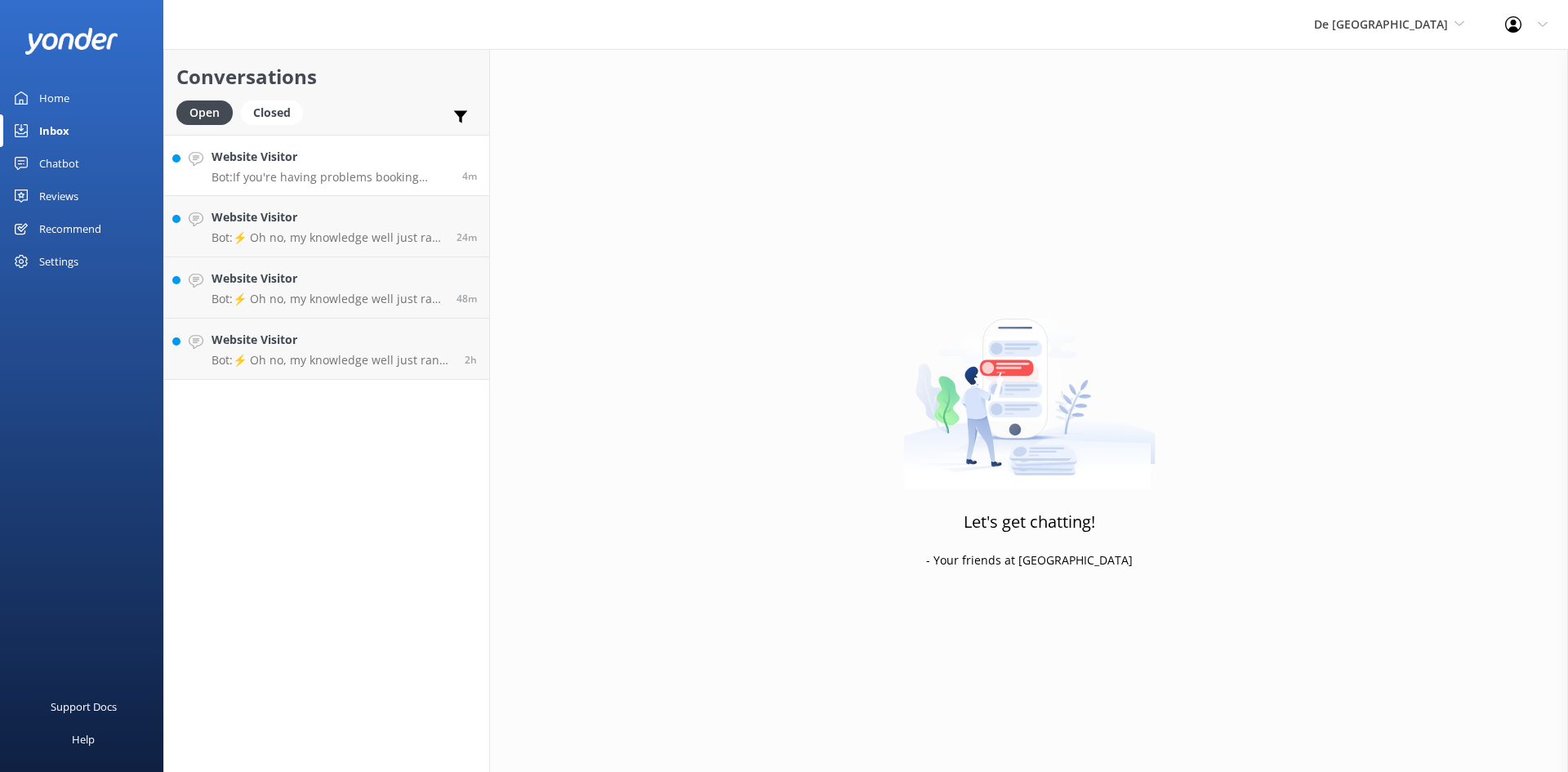
click at [295, 174] on p "Bot: If you're having problems booking online, please get in touch with our sup…" at bounding box center [330, 178] width 238 height 15
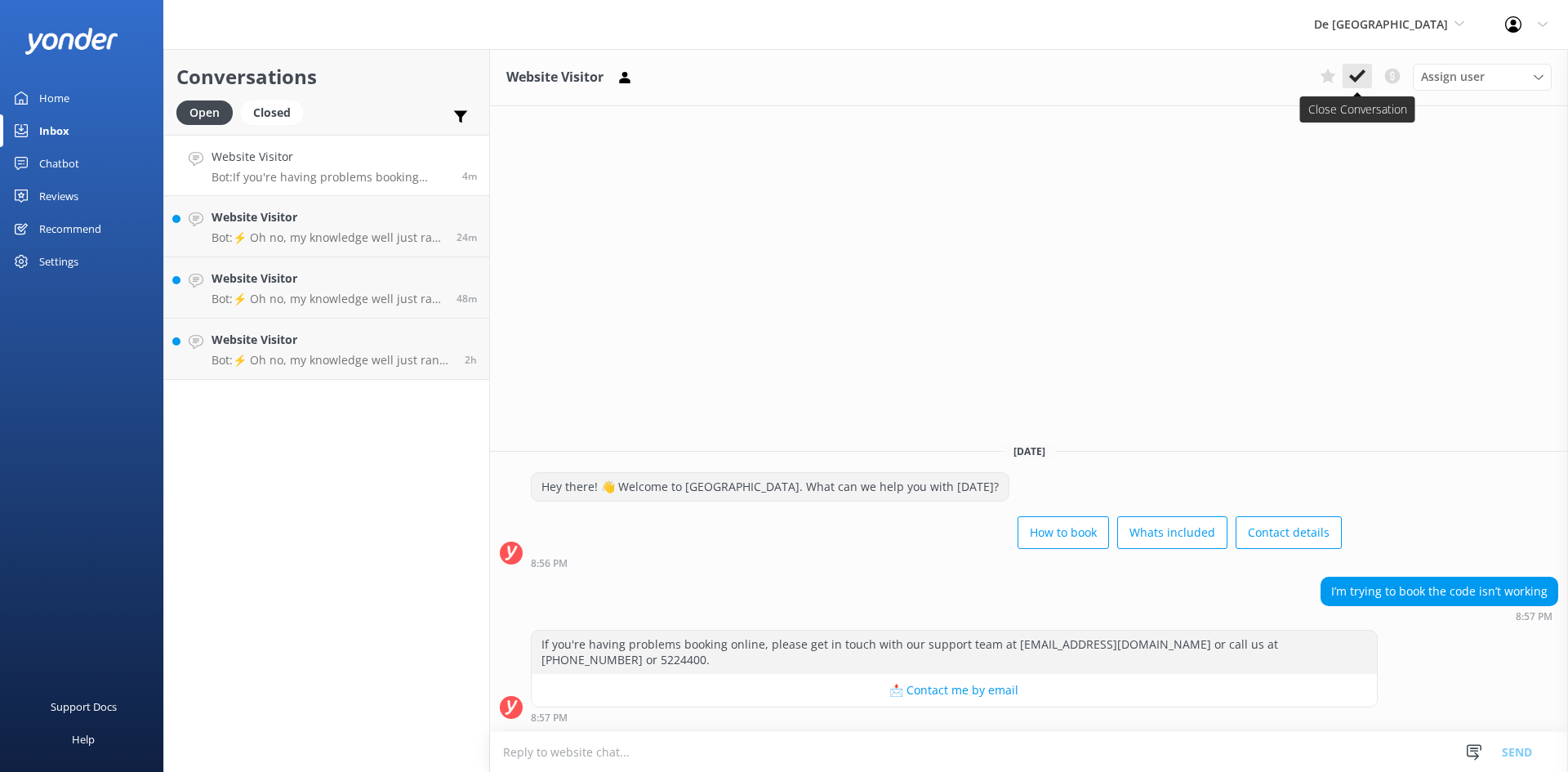
click at [1361, 65] on button at bounding box center [1358, 76] width 29 height 25
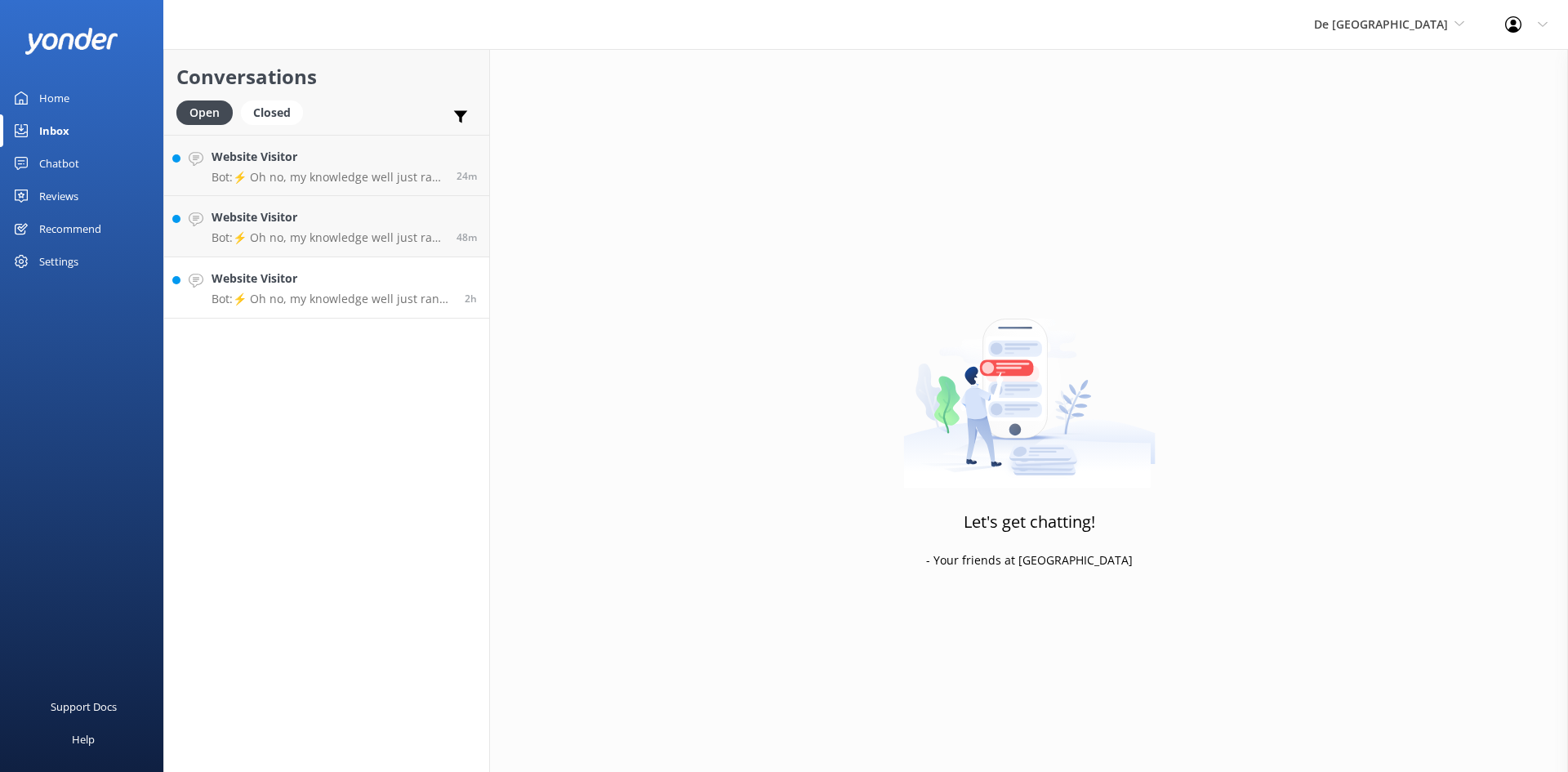
click at [298, 300] on p "Bot: ⚡ Oh no, my knowledge well just ran dry! Could you reshuffle your question…" at bounding box center [331, 299] width 241 height 15
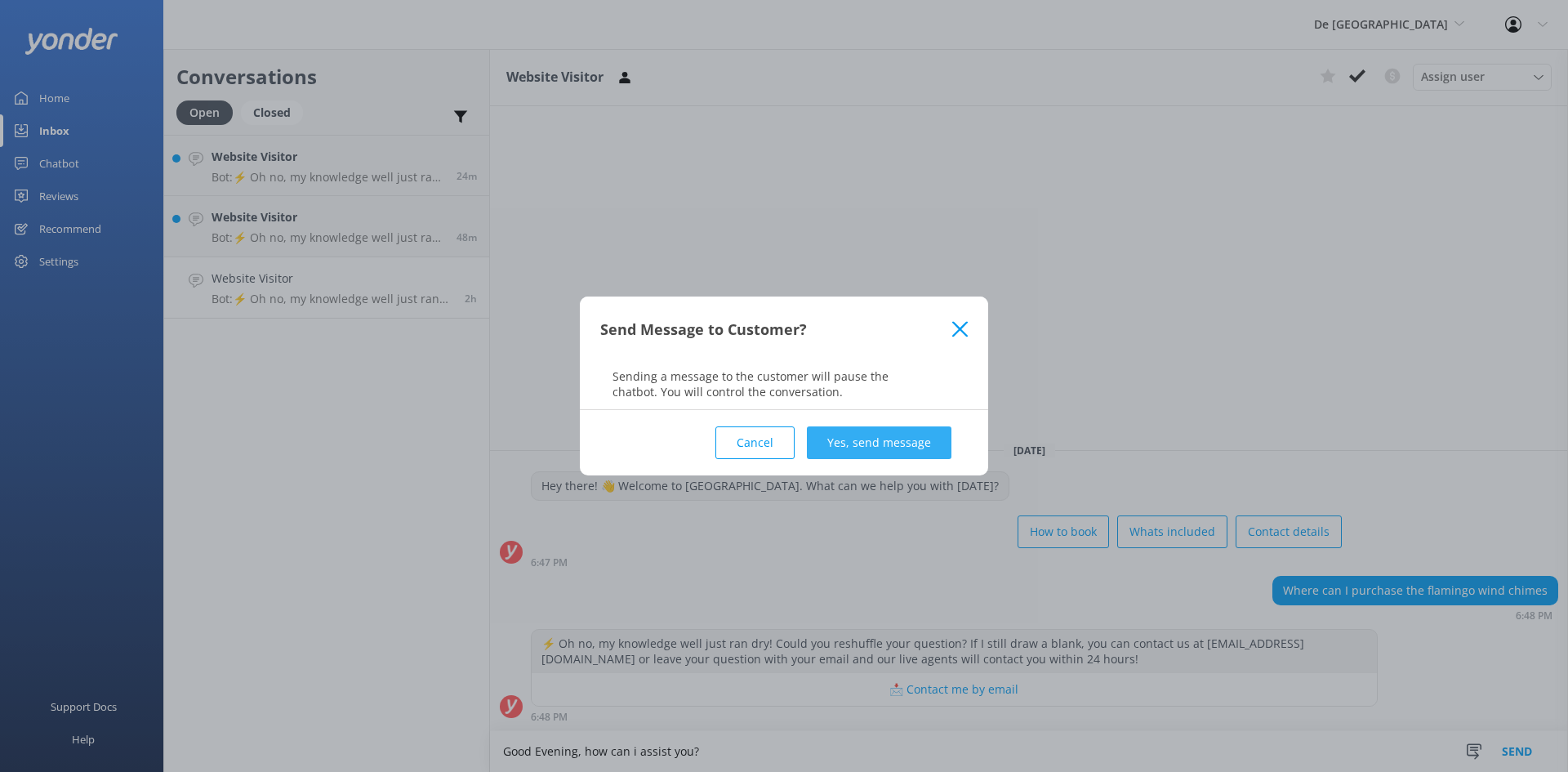
type textarea "Good Evening, how can i assist you?"
click at [926, 447] on button "Yes, send message" at bounding box center [879, 443] width 145 height 33
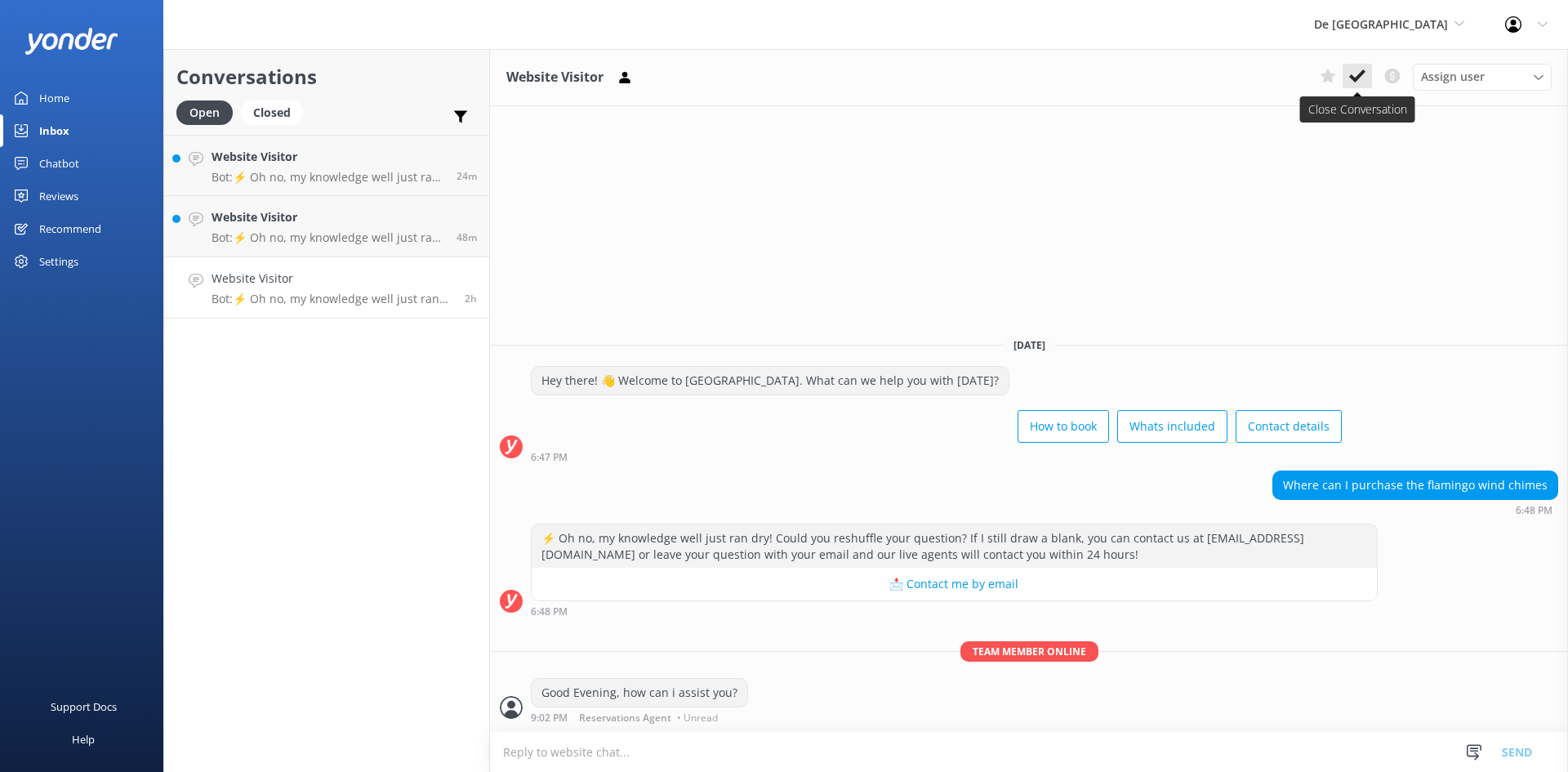
click at [1355, 76] on icon at bounding box center [1358, 76] width 16 height 16
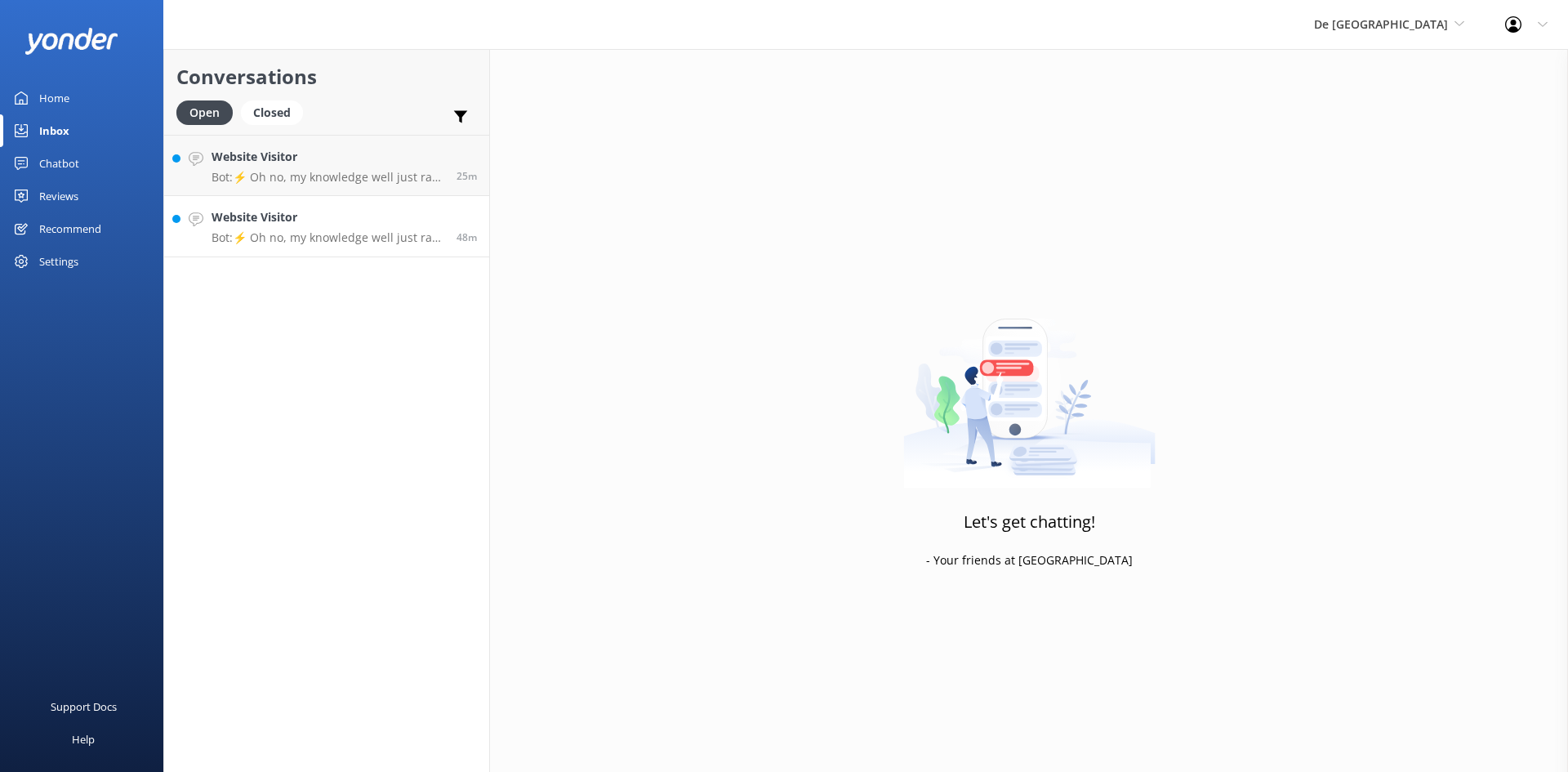
click at [340, 225] on h4 "Website Visitor" at bounding box center [327, 217] width 232 height 18
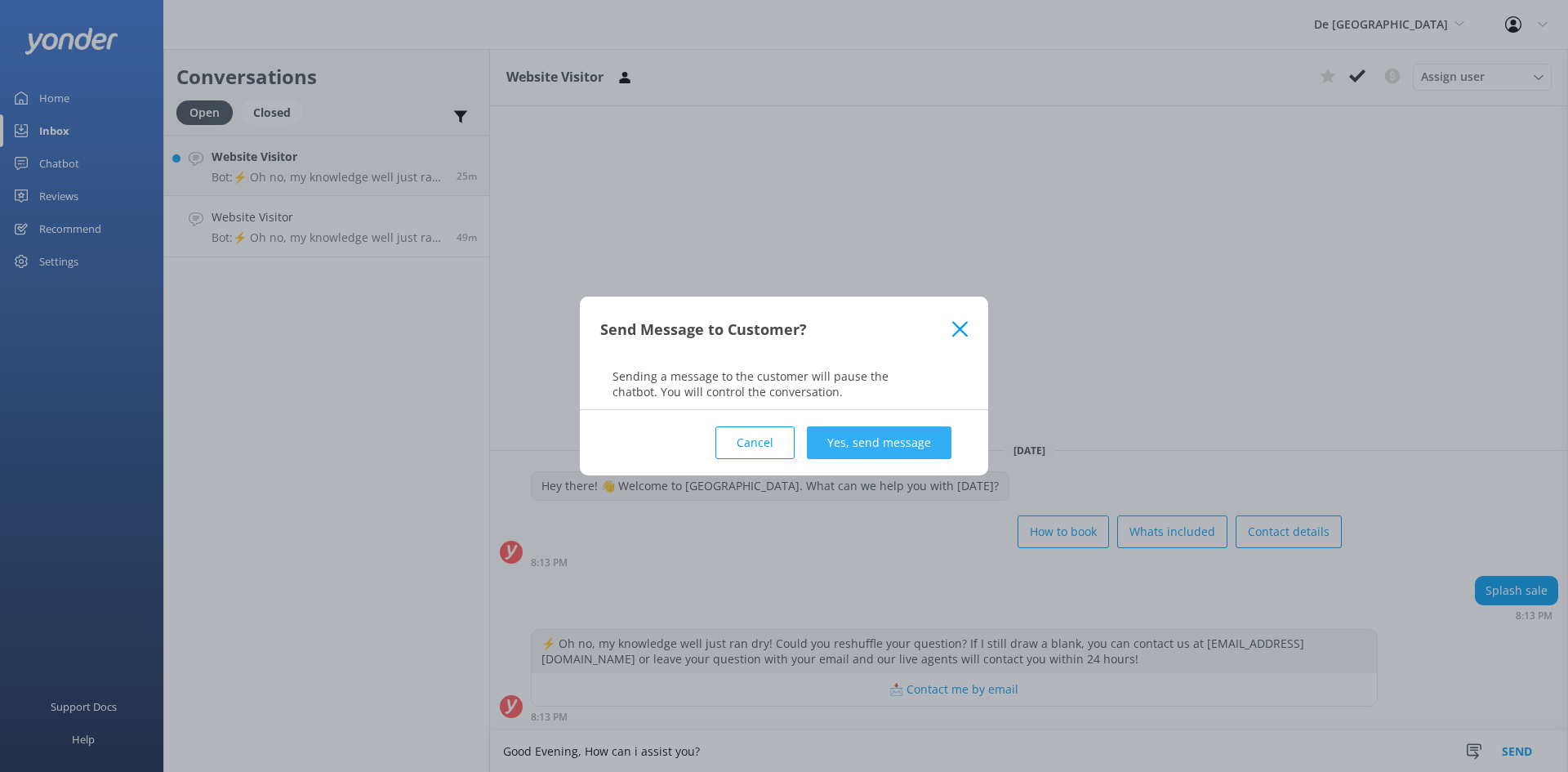
type textarea "Good Evening, How can i assist you?"
click at [918, 431] on button "Yes, send message" at bounding box center [879, 443] width 145 height 33
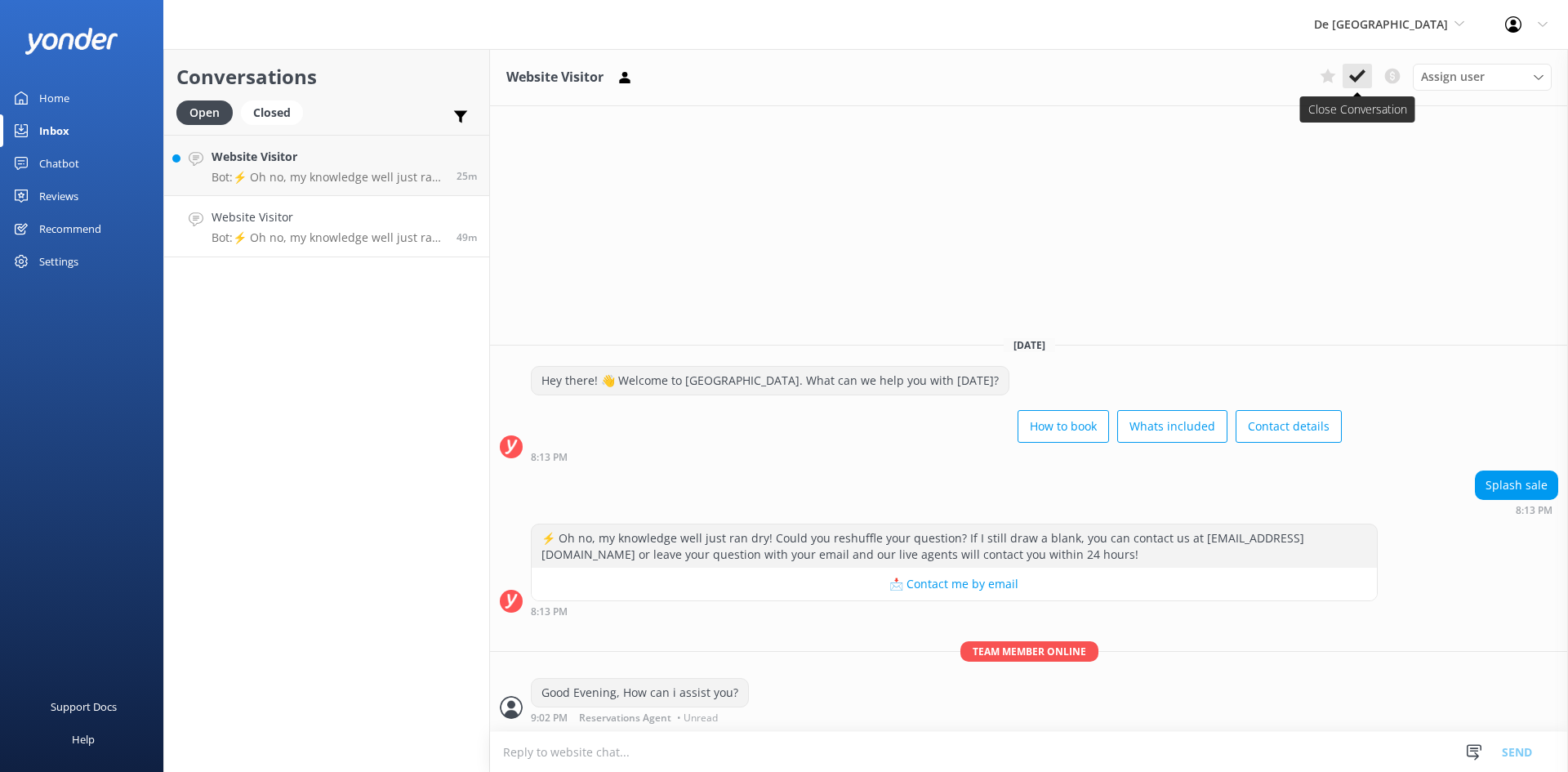
click at [1352, 76] on use at bounding box center [1358, 76] width 16 height 13
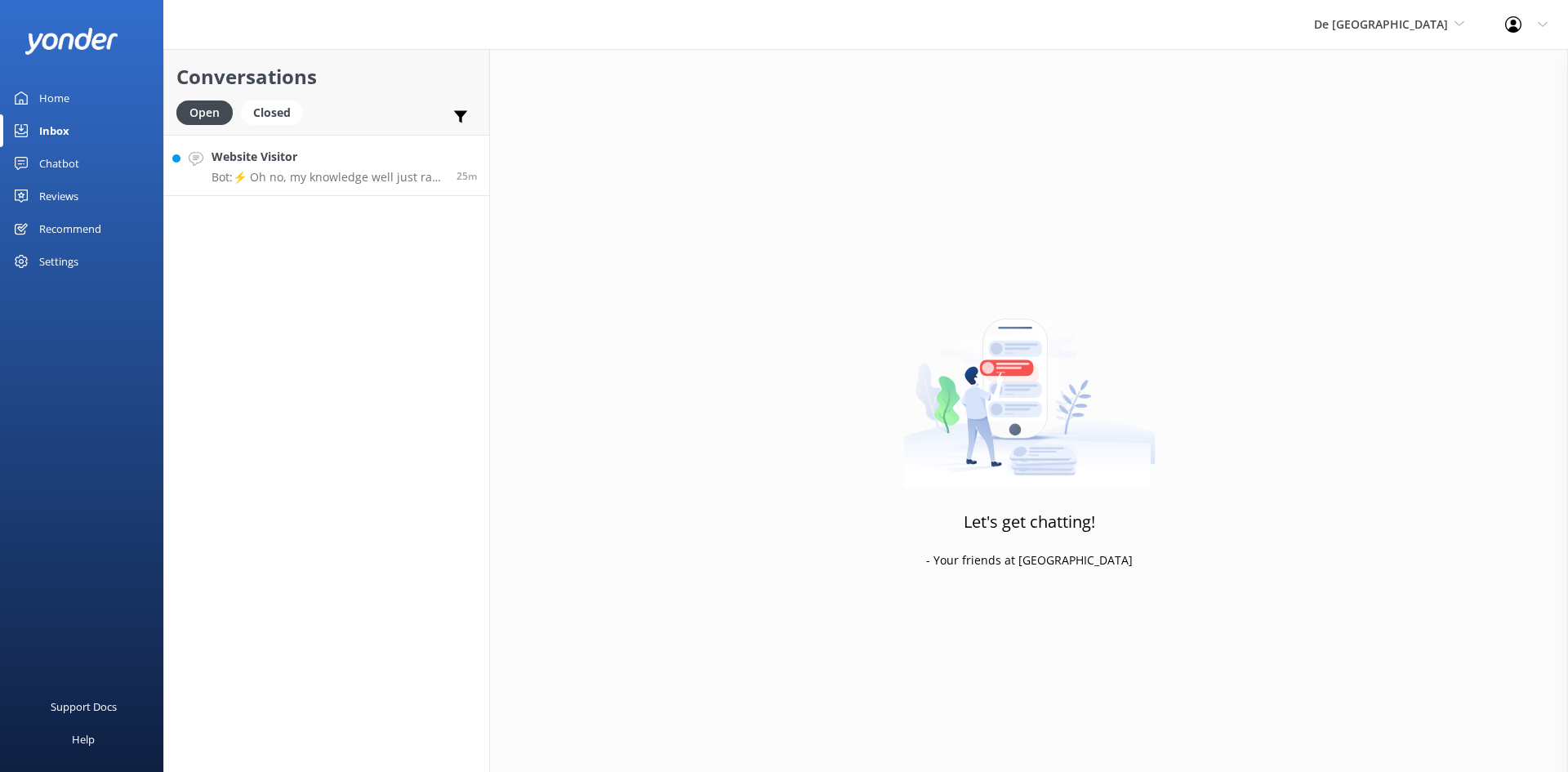
click at [299, 180] on p "Bot: ⚡ Oh no, my knowledge well just ran dry! Could you reshuffle your question…" at bounding box center [327, 178] width 232 height 15
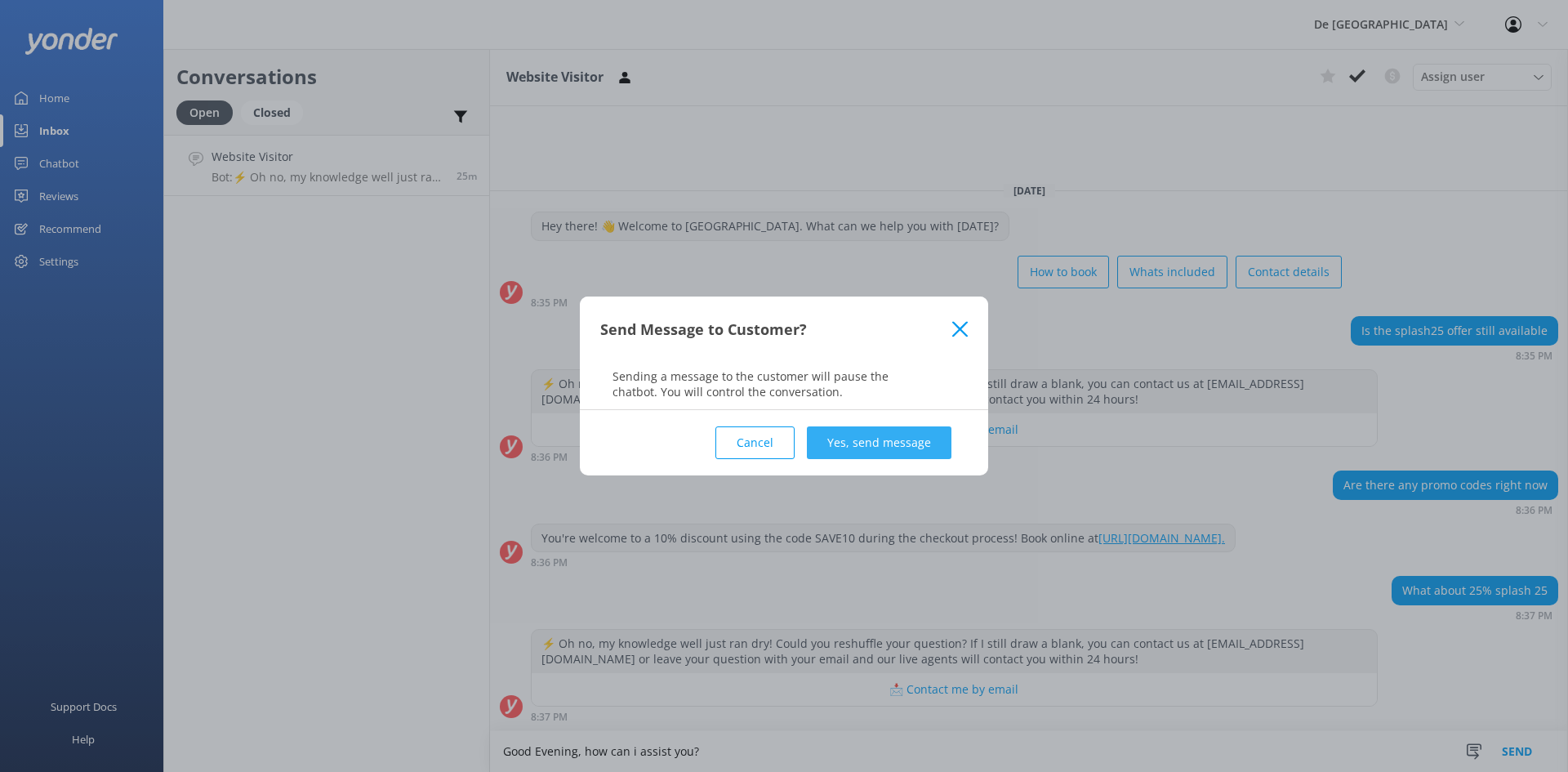
type textarea "Good Evening, how can i assist you?"
click at [921, 446] on button "Yes, send message" at bounding box center [879, 443] width 145 height 33
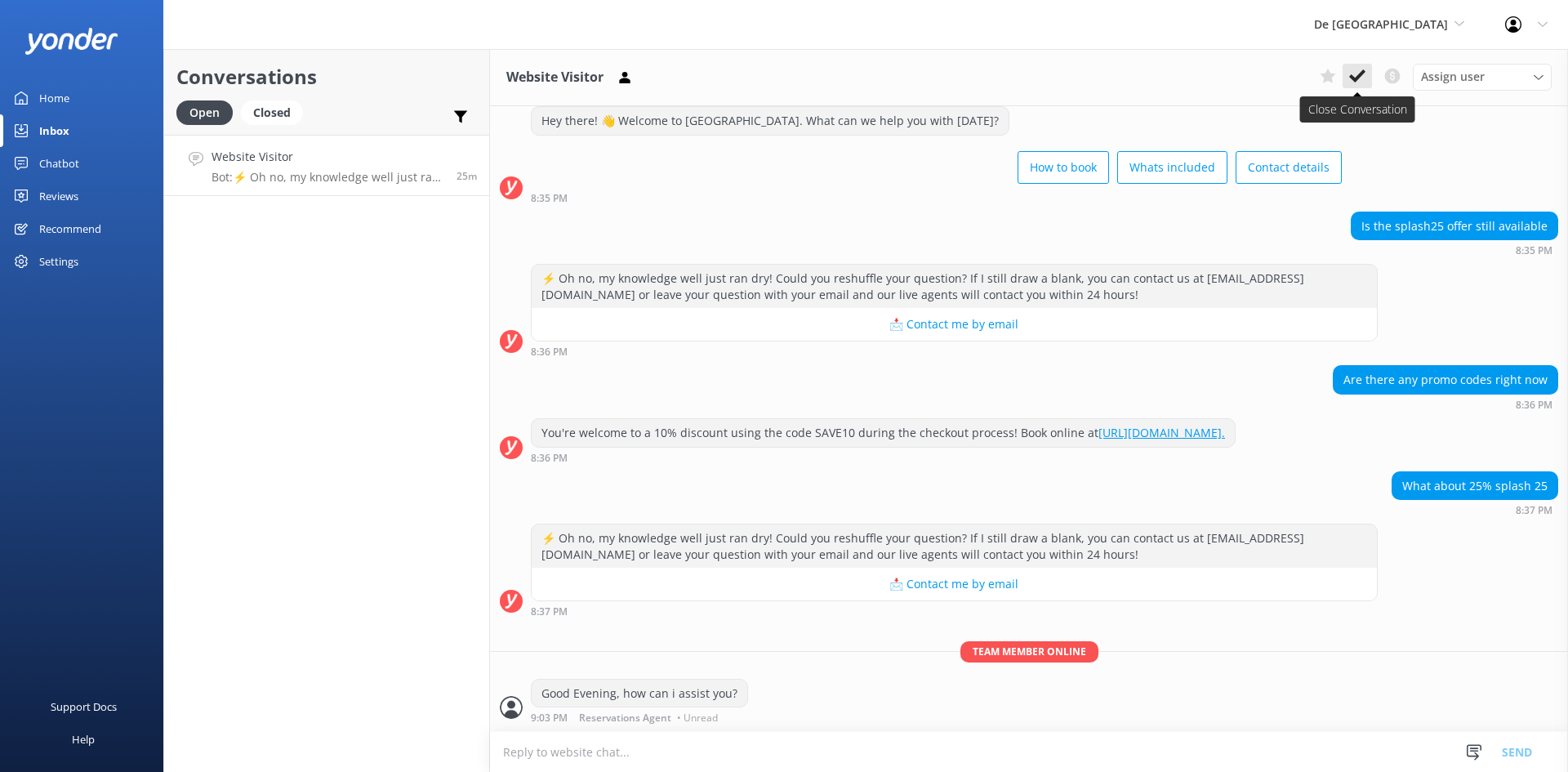
scroll to position [59, 0]
click at [1359, 75] on use at bounding box center [1358, 76] width 16 height 13
